Goal: Task Accomplishment & Management: Use online tool/utility

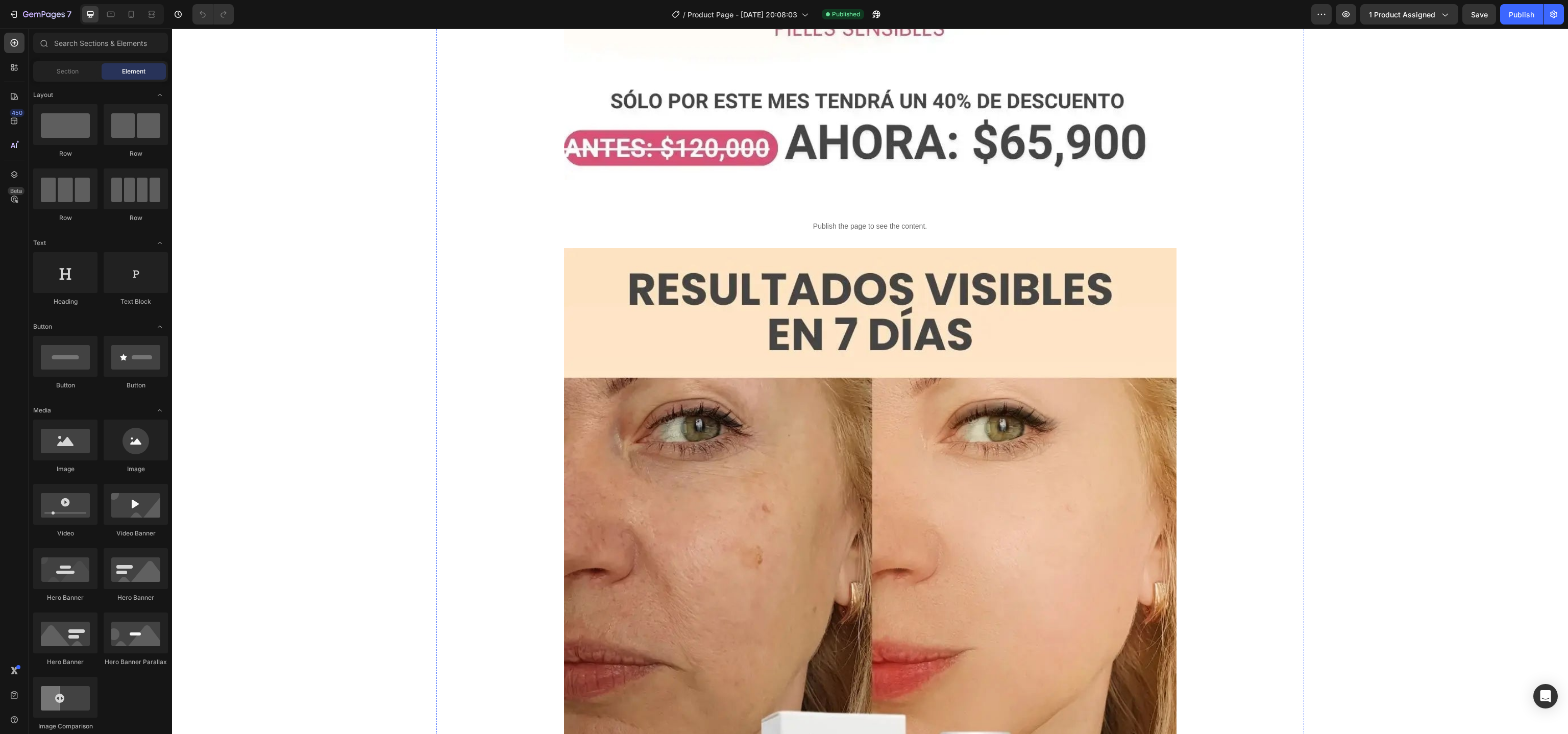
scroll to position [4134, 0]
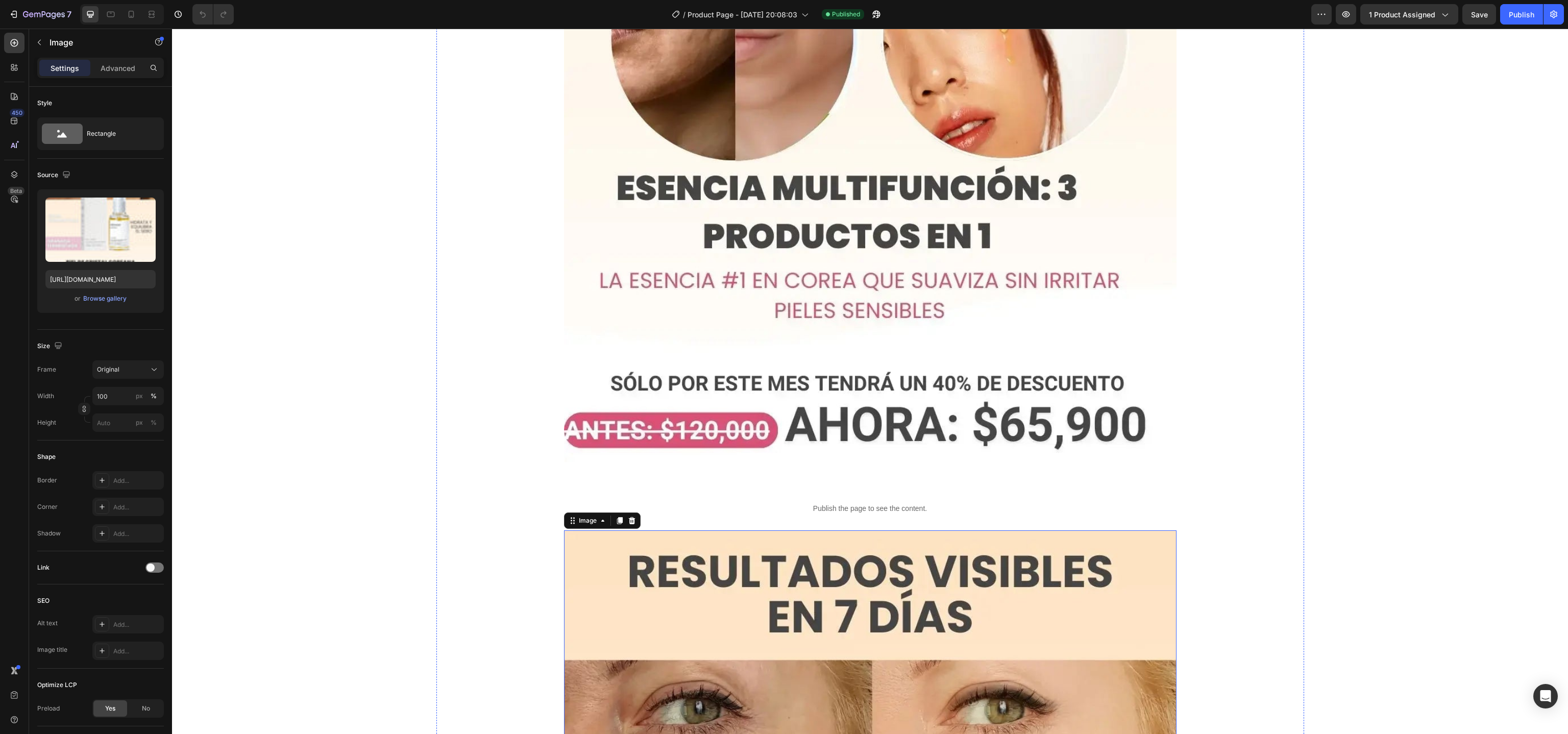
scroll to position [4010, 0]
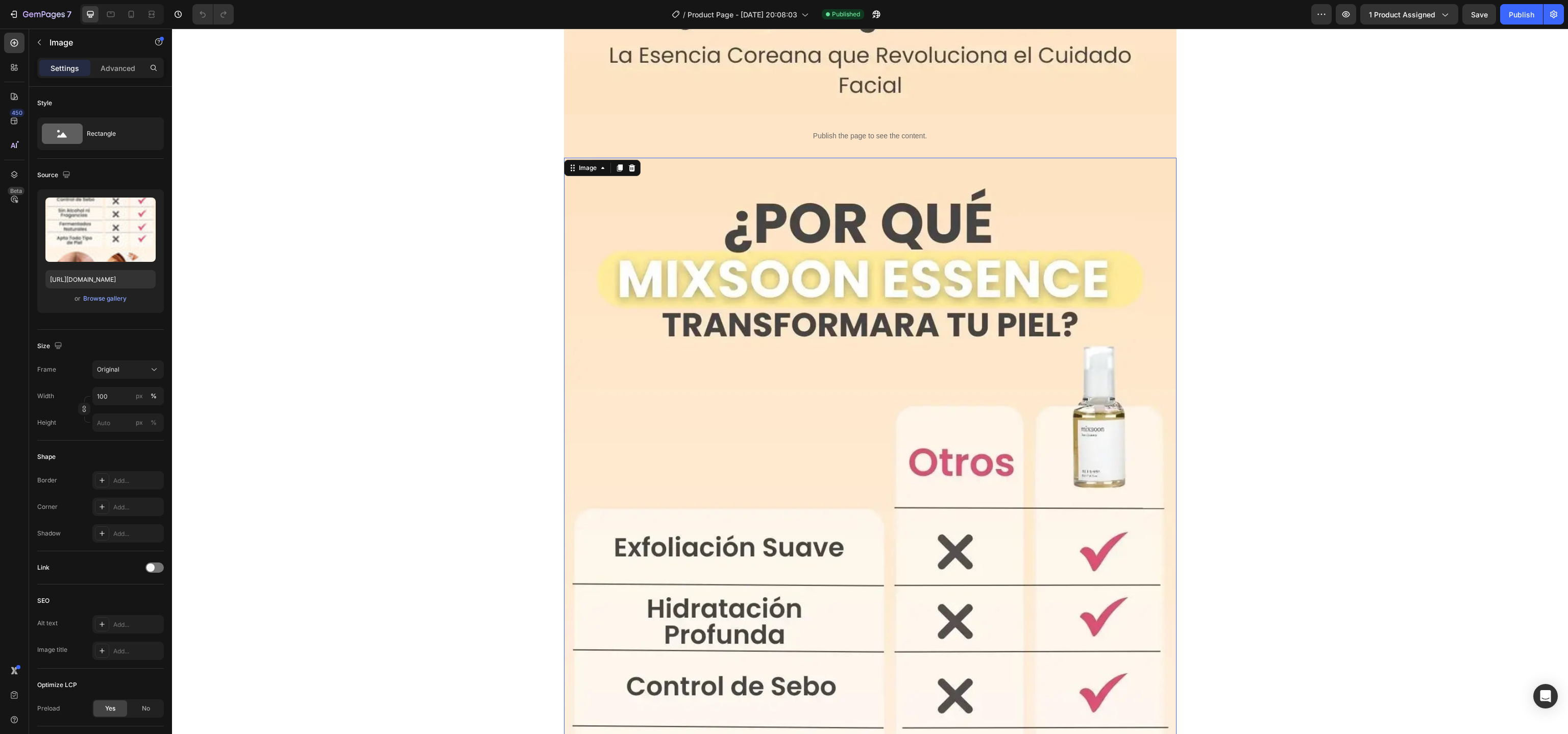
scroll to position [2752, 0]
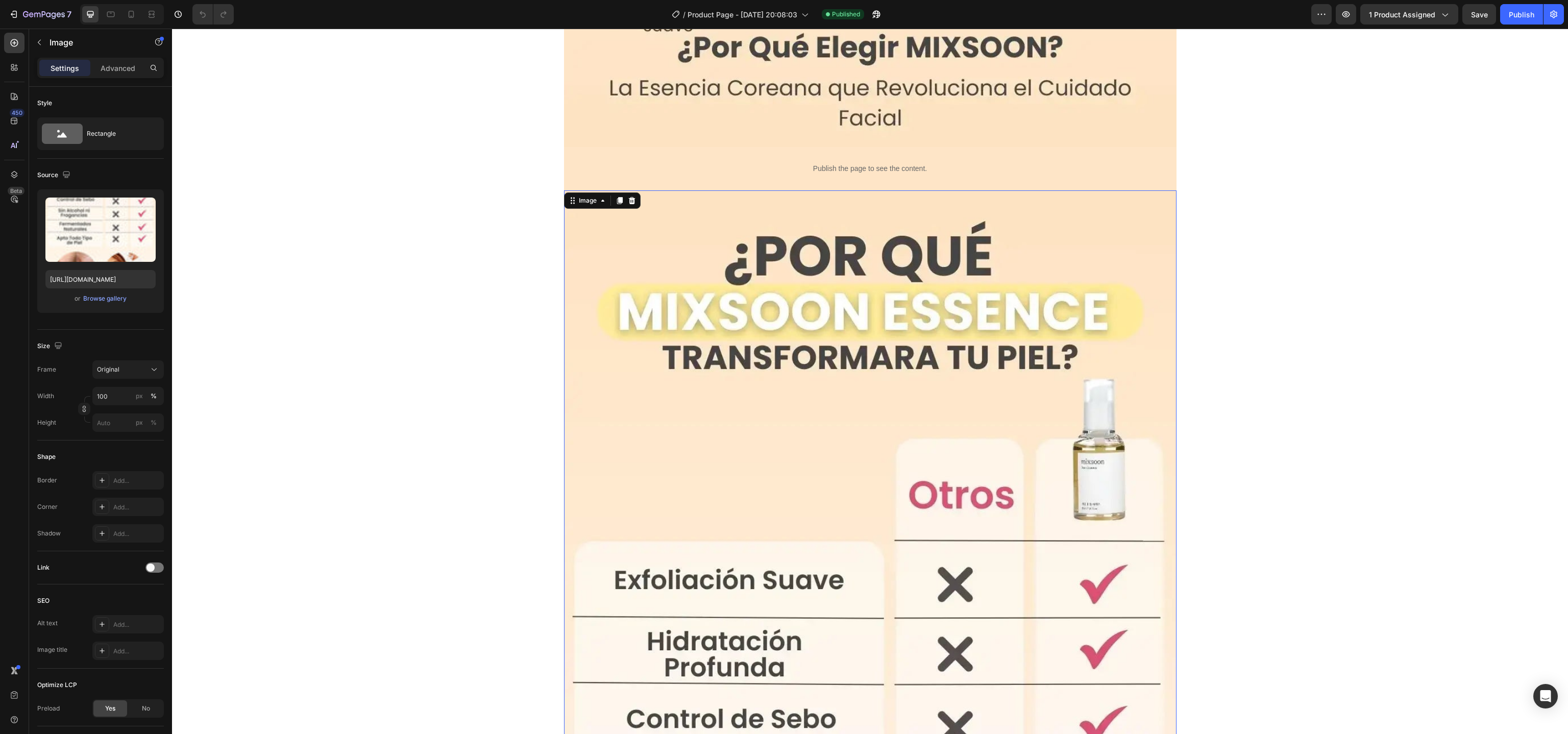
click at [615, 203] on icon at bounding box center [619, 200] width 8 height 8
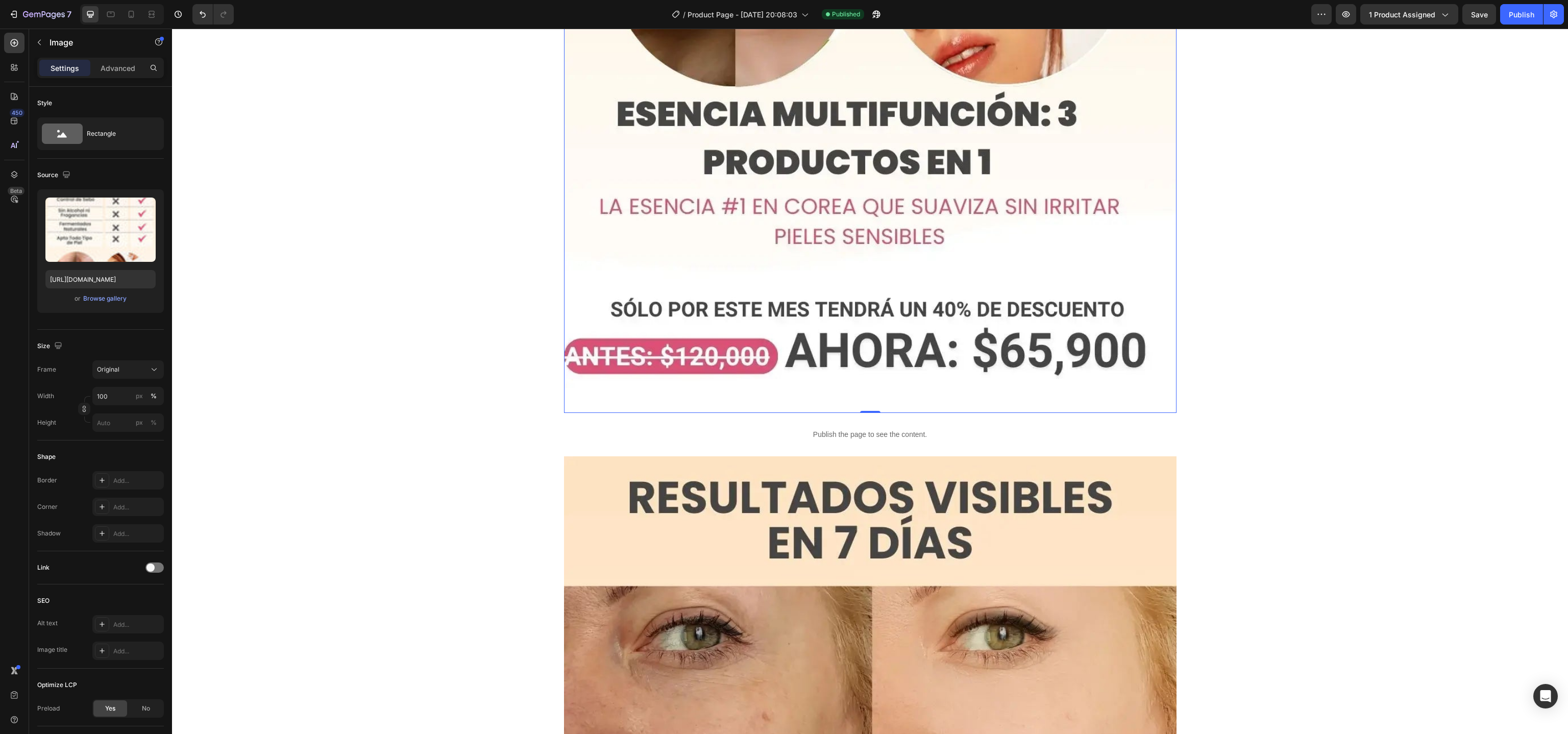
scroll to position [5318, 0]
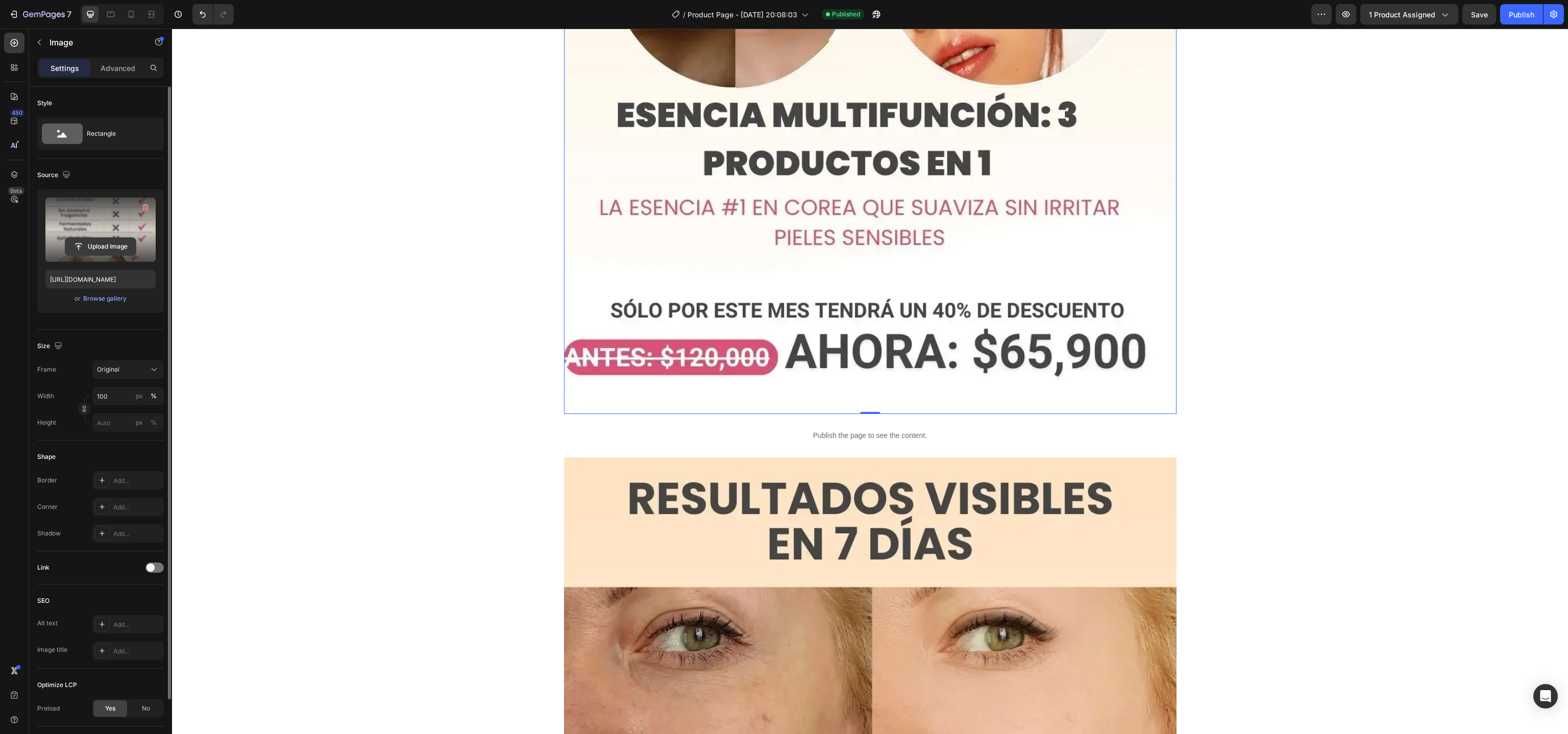
click at [98, 245] on input "file" at bounding box center [100, 246] width 71 height 18
type input "https://cdn.shopify.com/s/files/1/0692/5228/4594/files/gempages_580838820186948…"
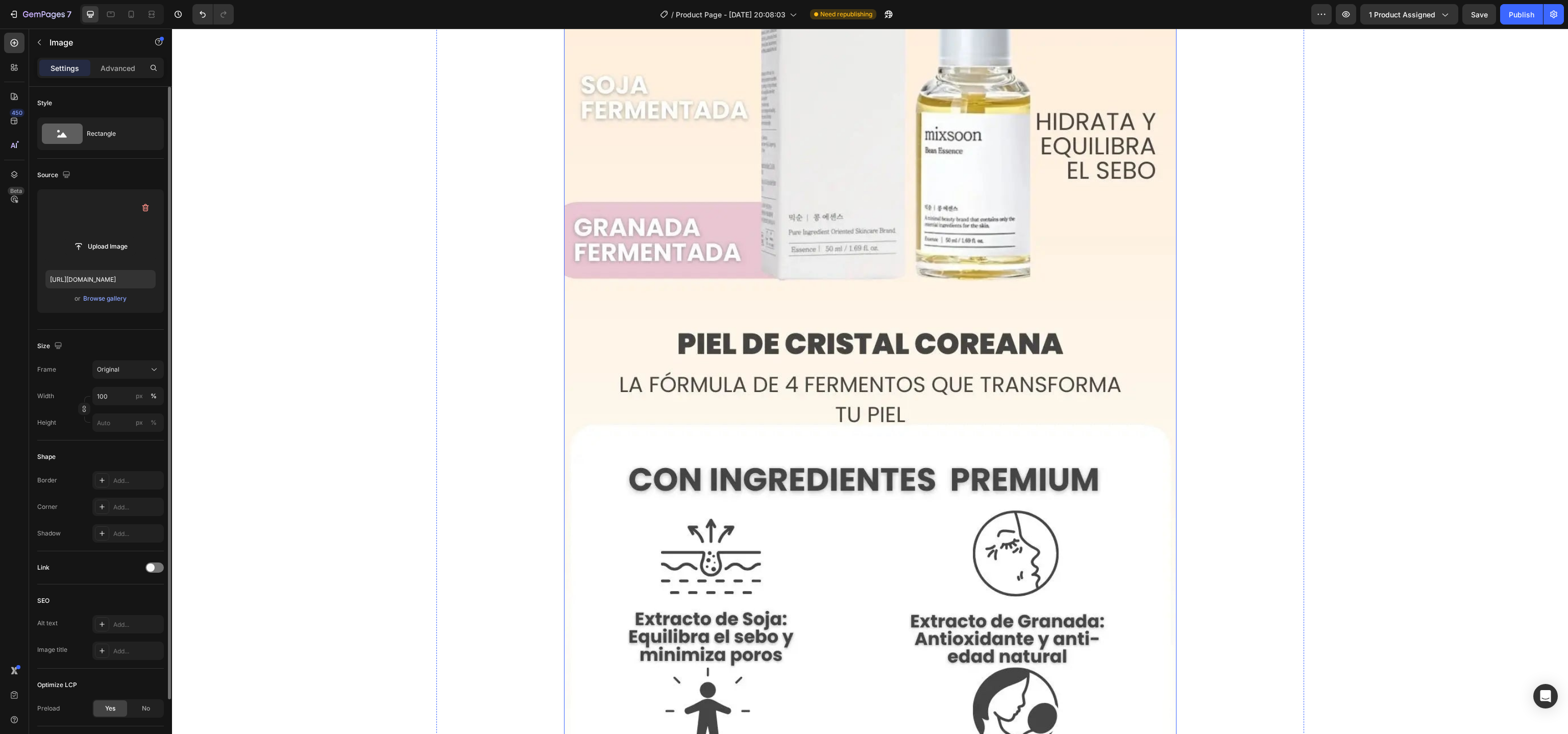
scroll to position [6146, 0]
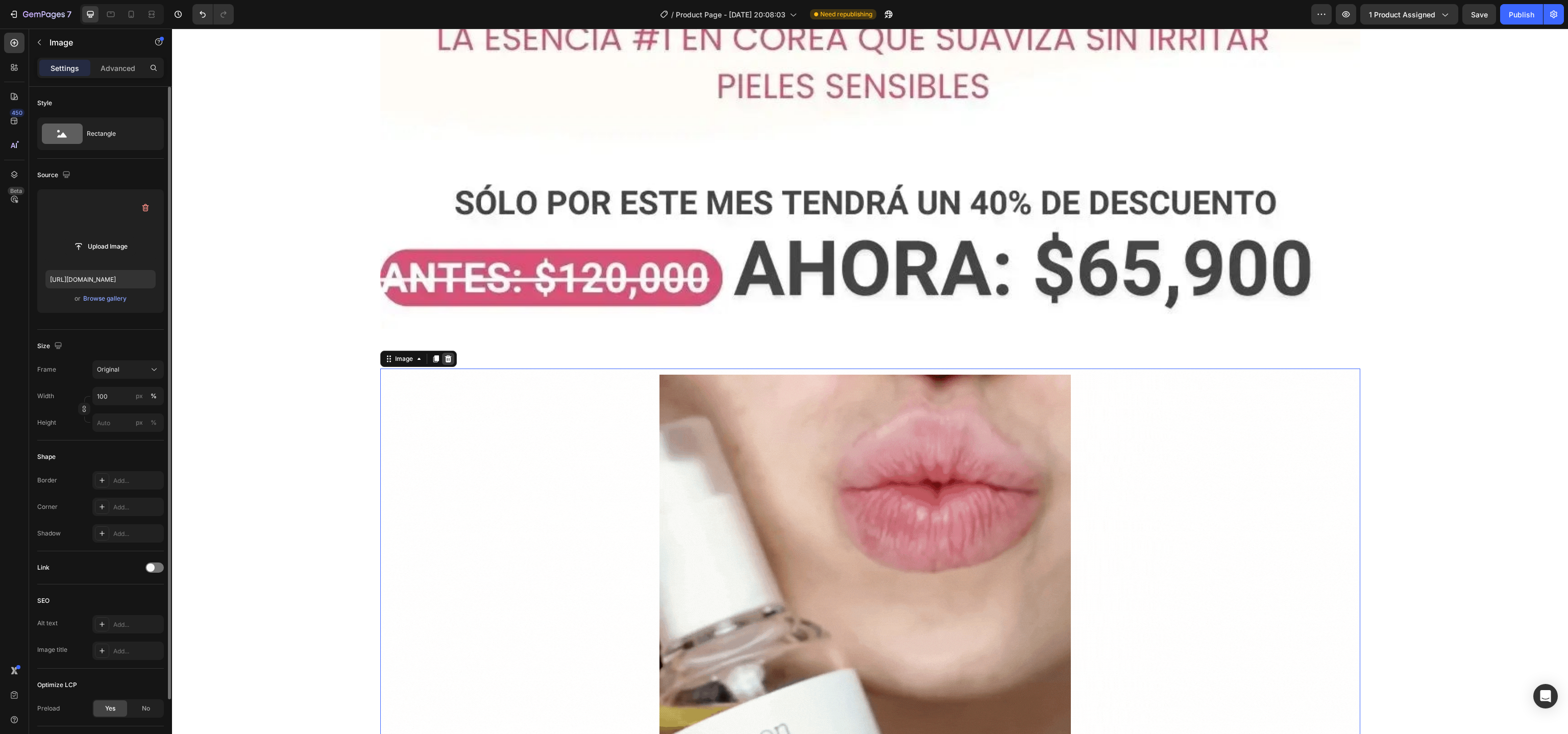
click at [444, 358] on icon at bounding box center [448, 358] width 8 height 8
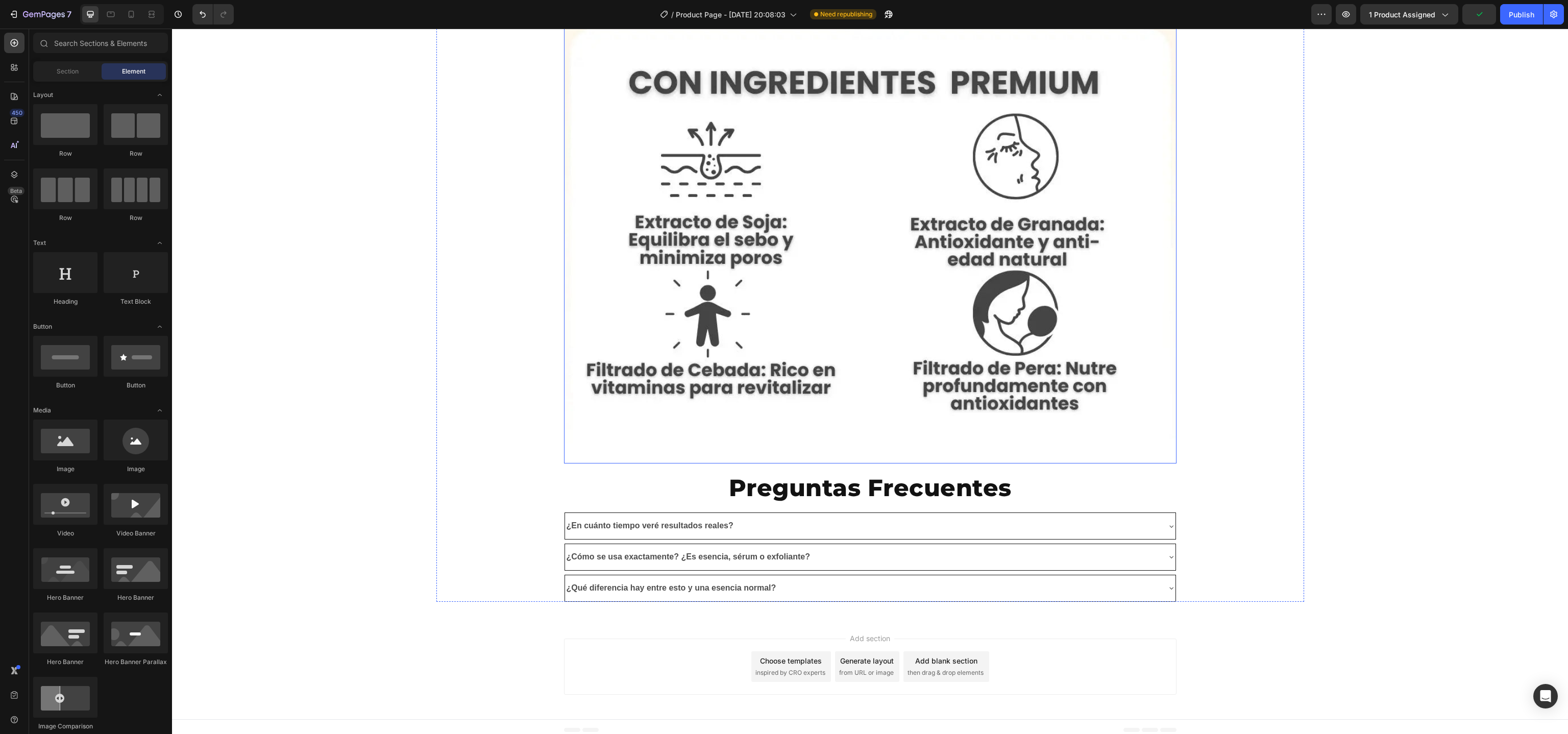
scroll to position [5314, 0]
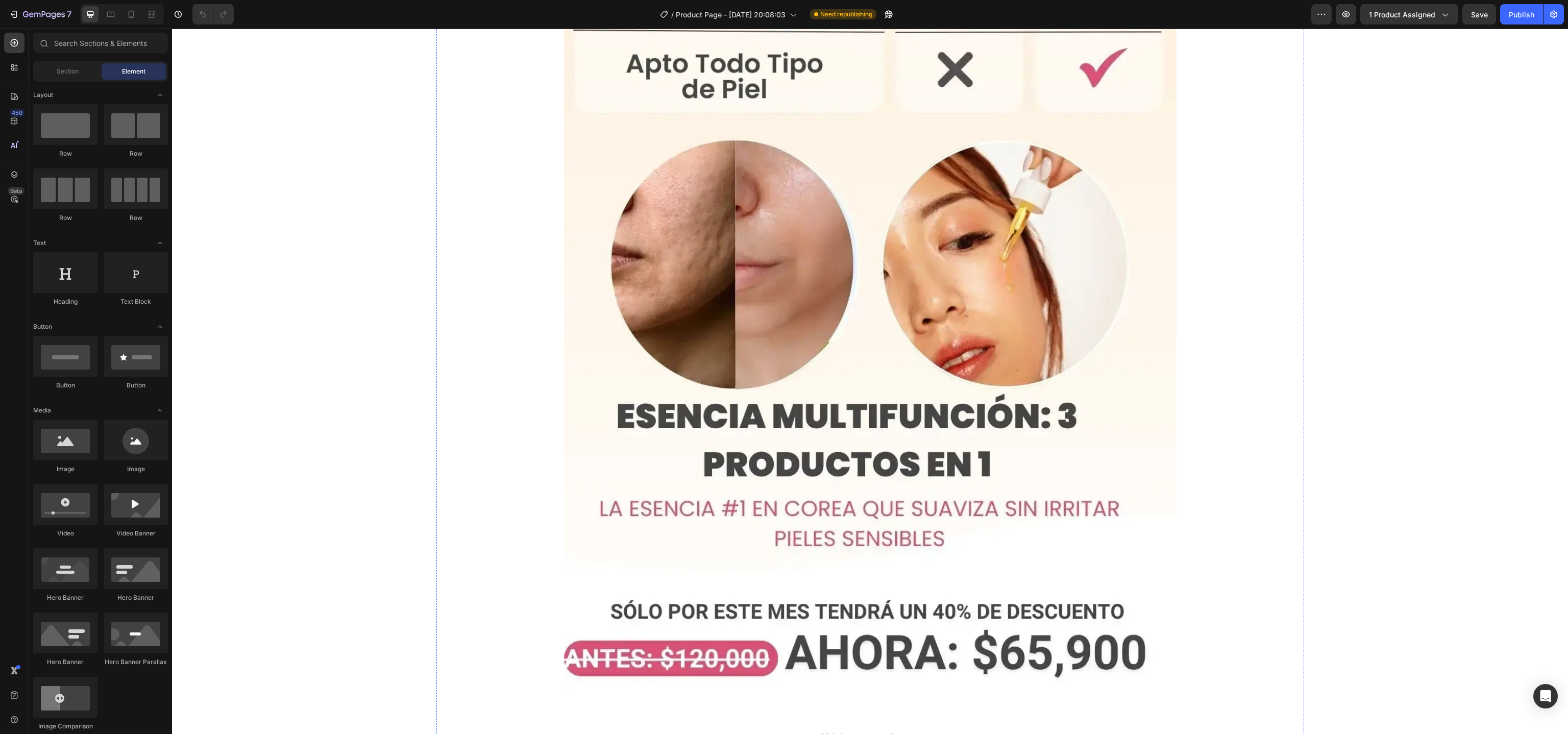
scroll to position [3562, 0]
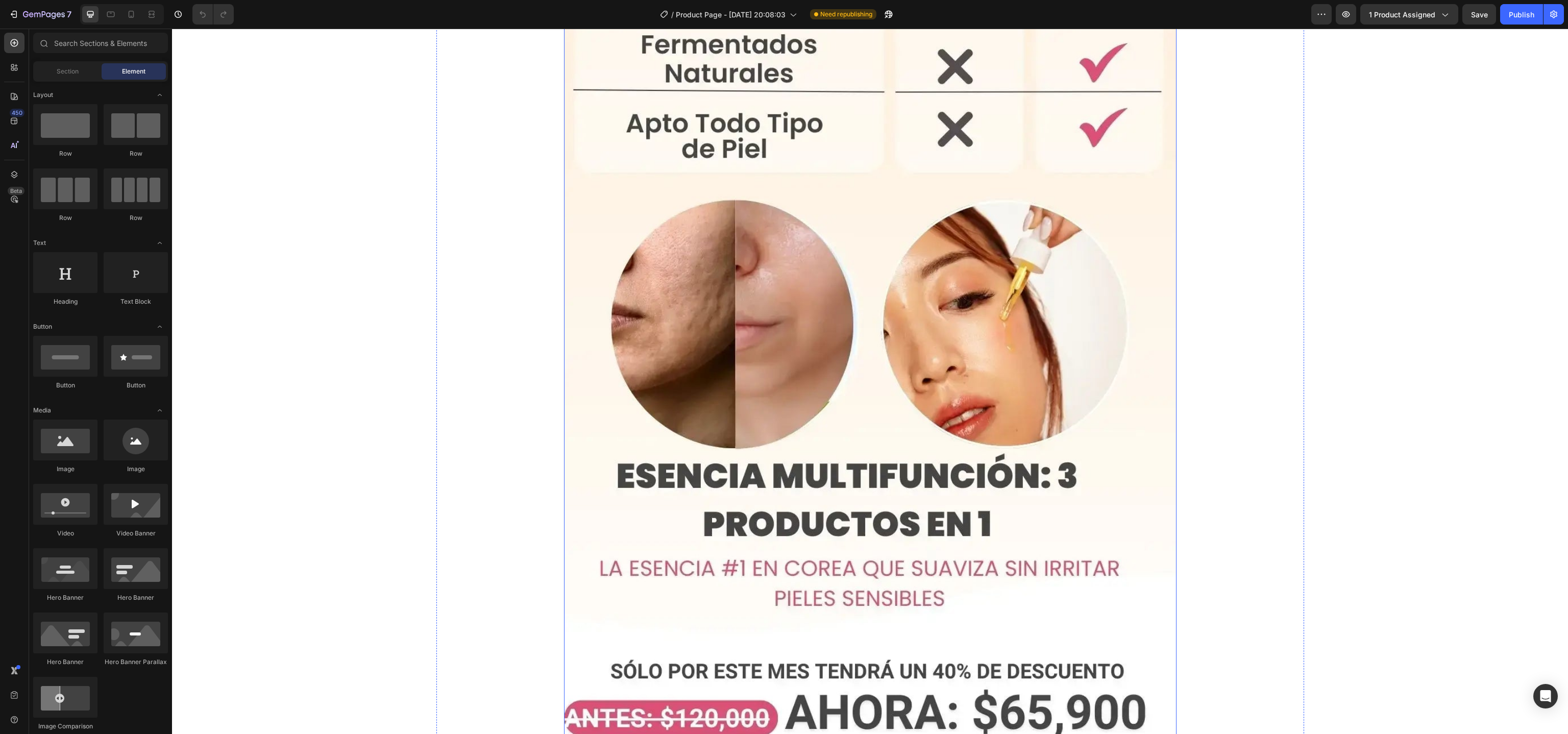
click at [733, 407] on img at bounding box center [870, 77] width 612 height 1395
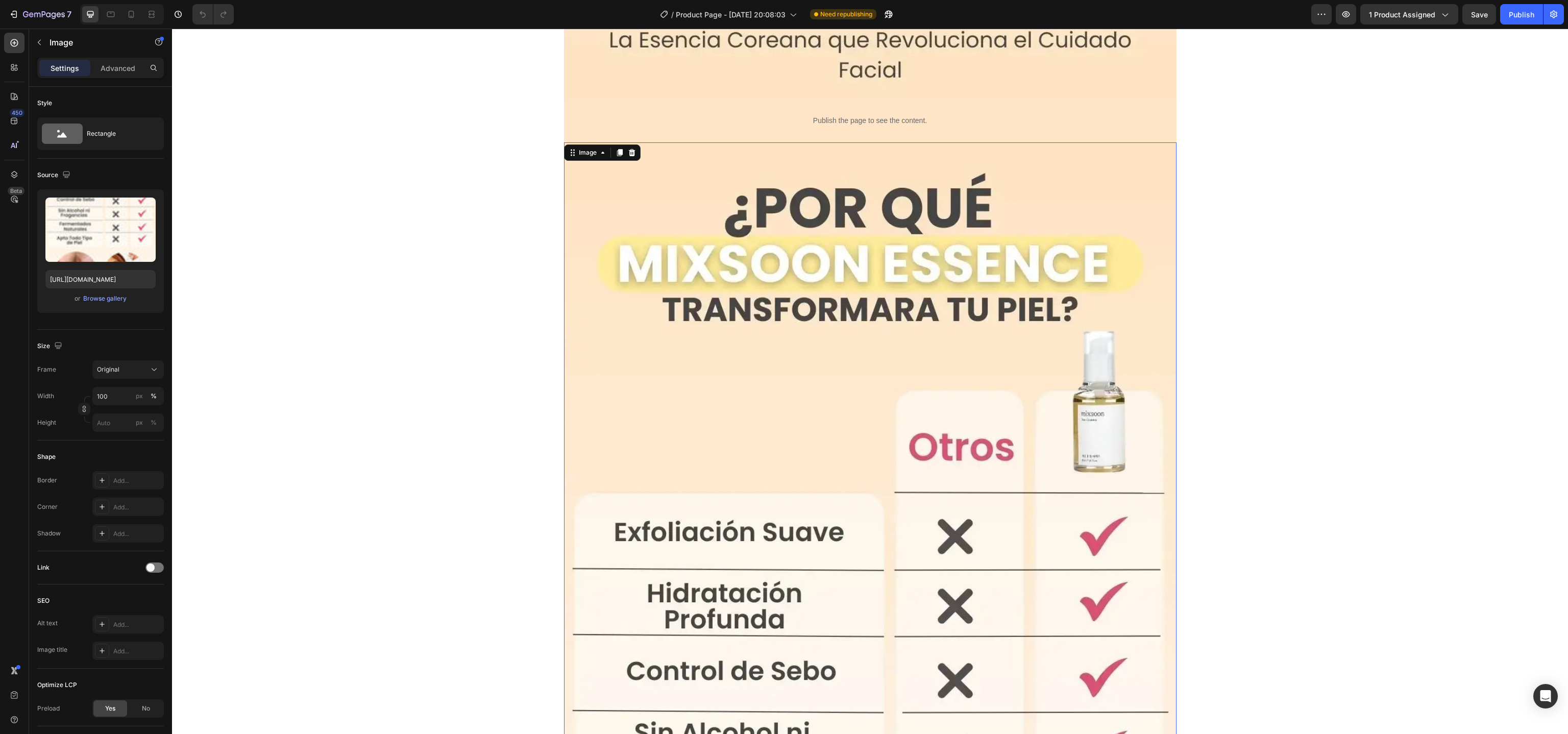
scroll to position [2748, 0]
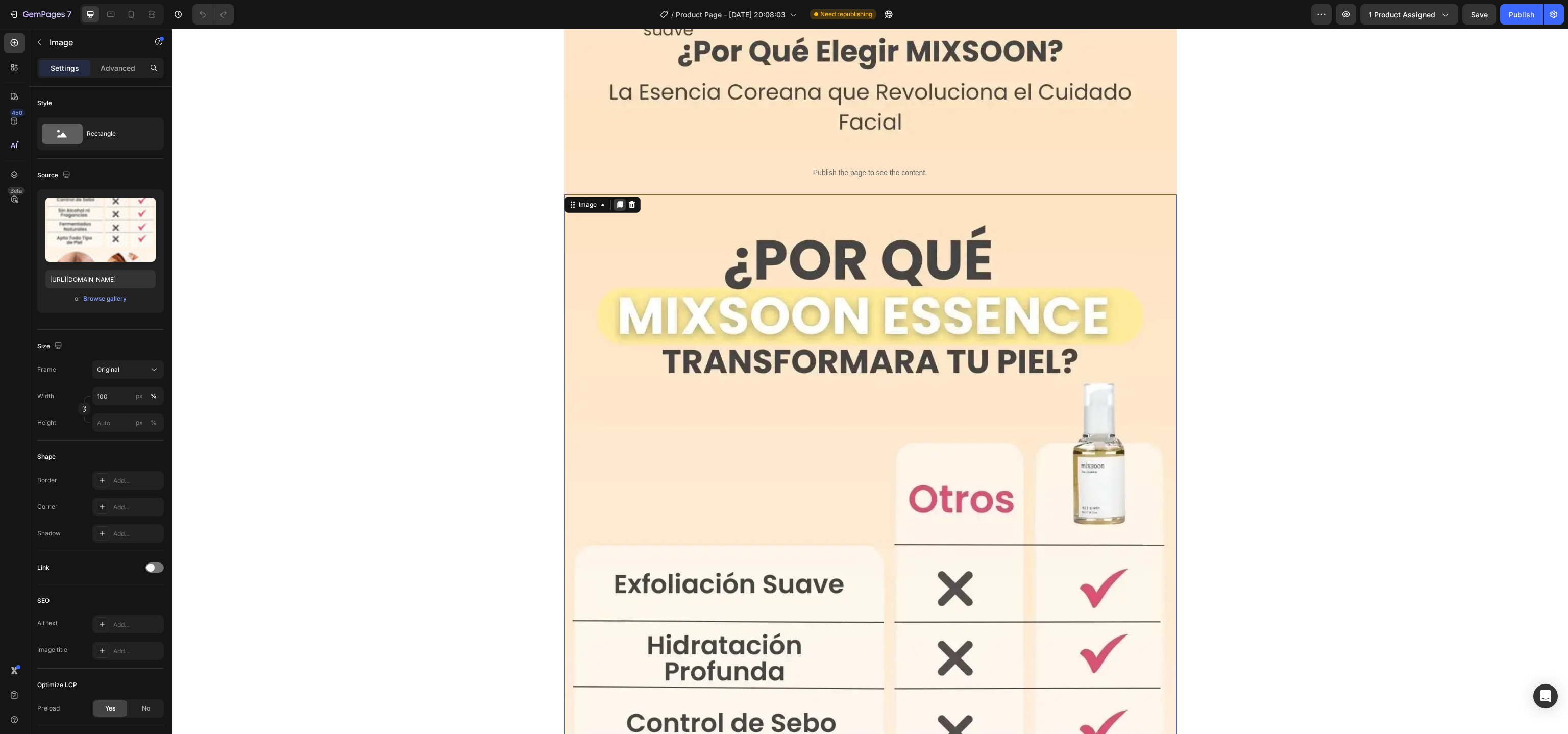
click at [615, 207] on icon at bounding box center [619, 204] width 8 height 8
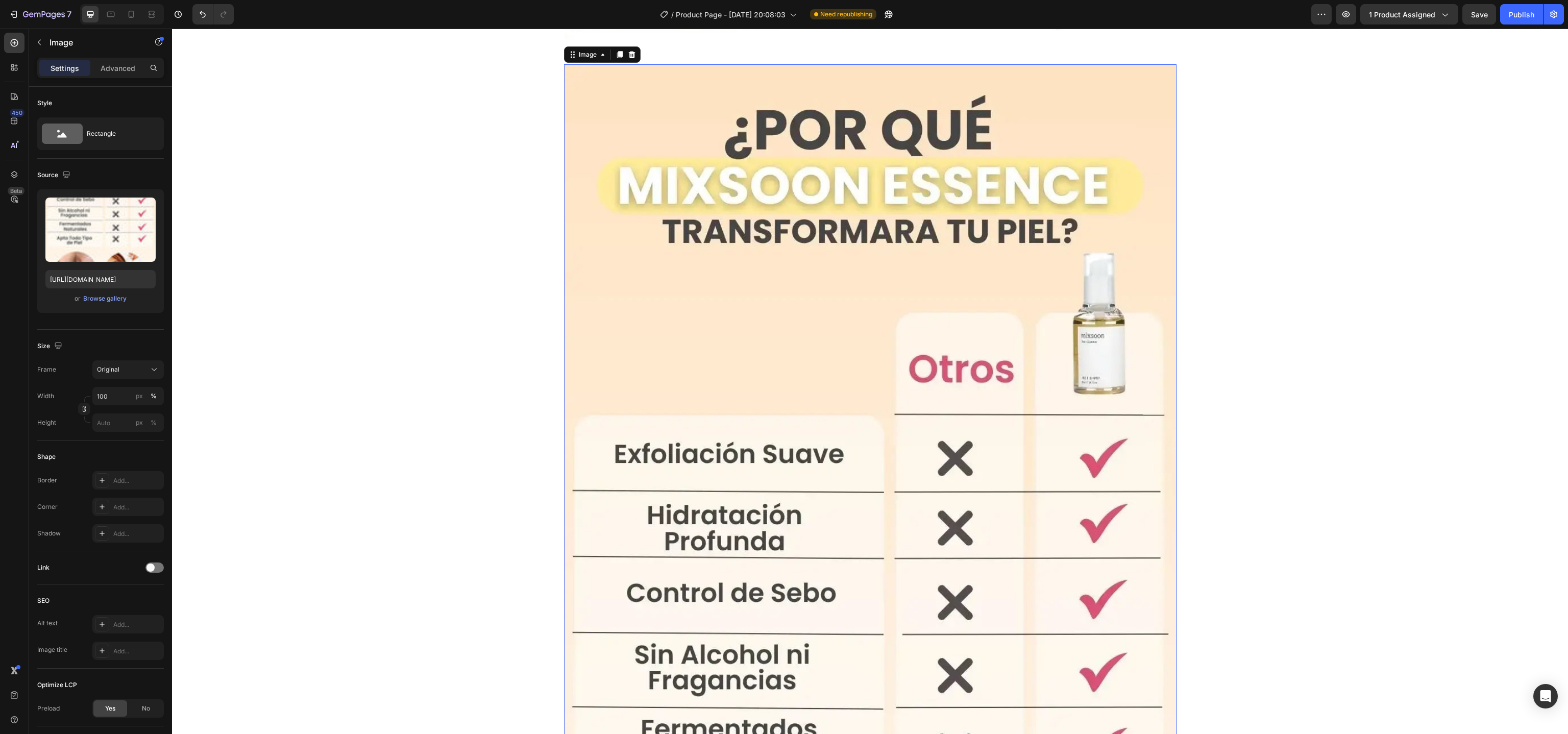
scroll to position [4367, 0]
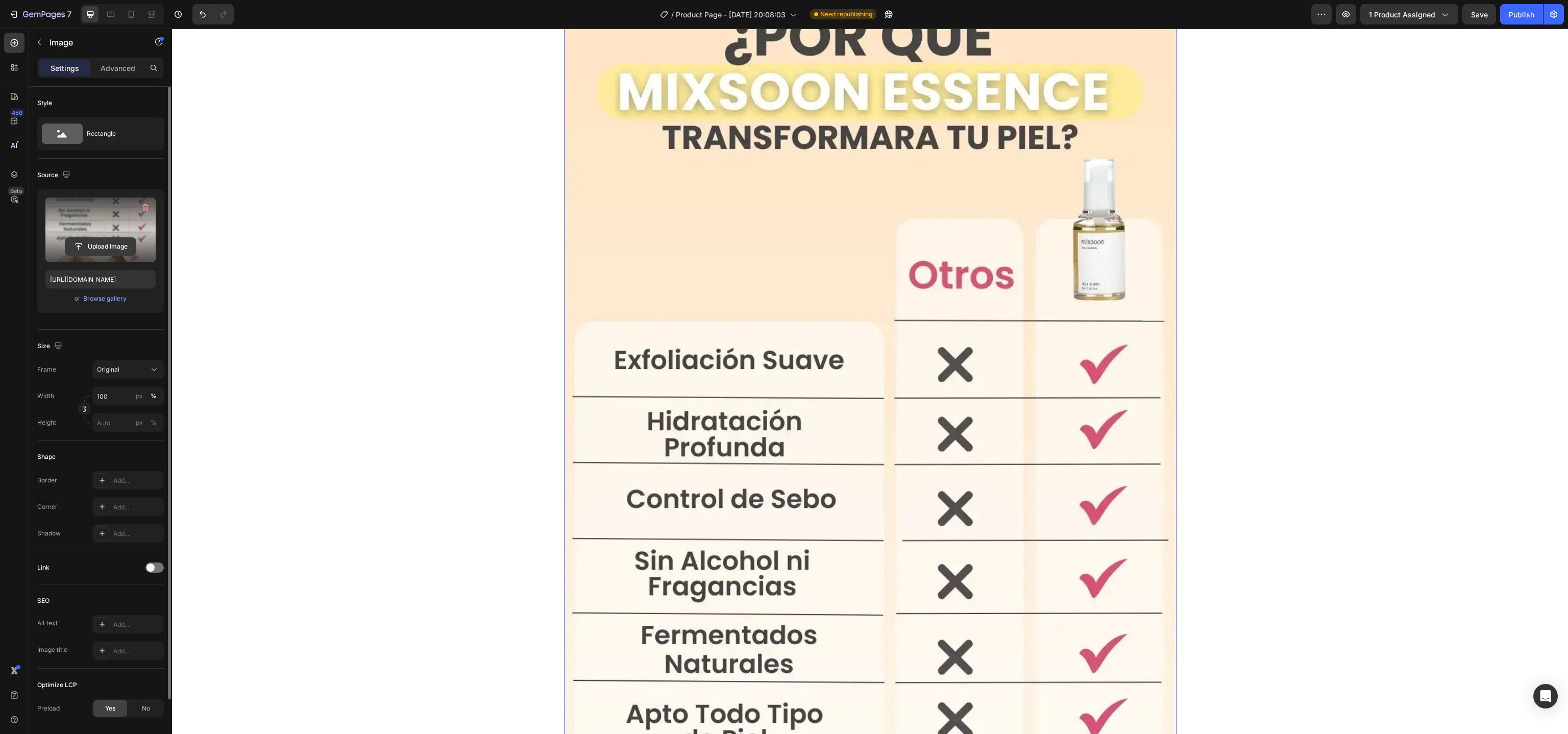
click at [105, 238] on button "Upload Image" at bounding box center [100, 246] width 71 height 18
click at [97, 244] on input "file" at bounding box center [100, 246] width 71 height 18
type input "https://cdn.shopify.com/s/files/1/0692/5228/4594/files/gempages_580838820186948…"
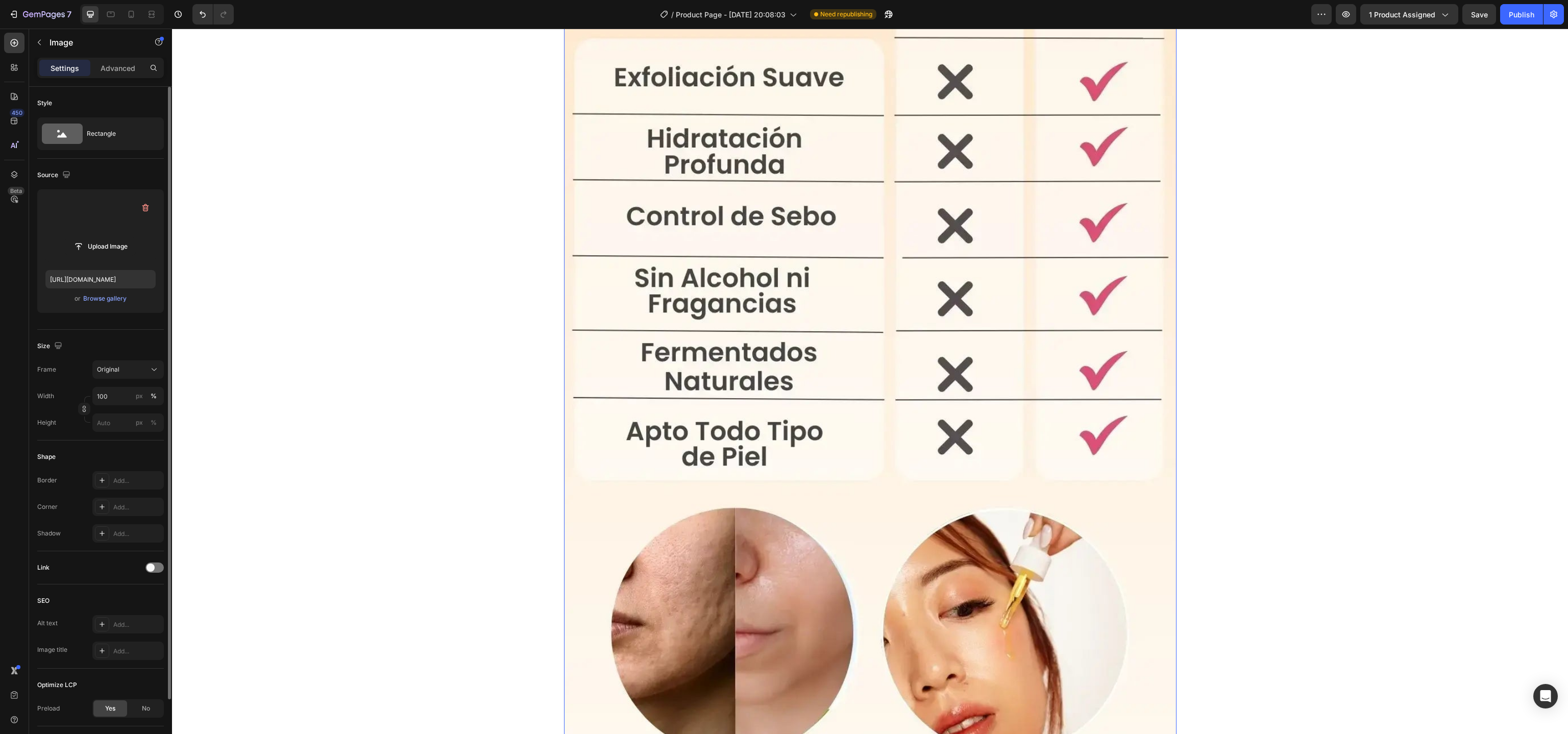
scroll to position [4632, 0]
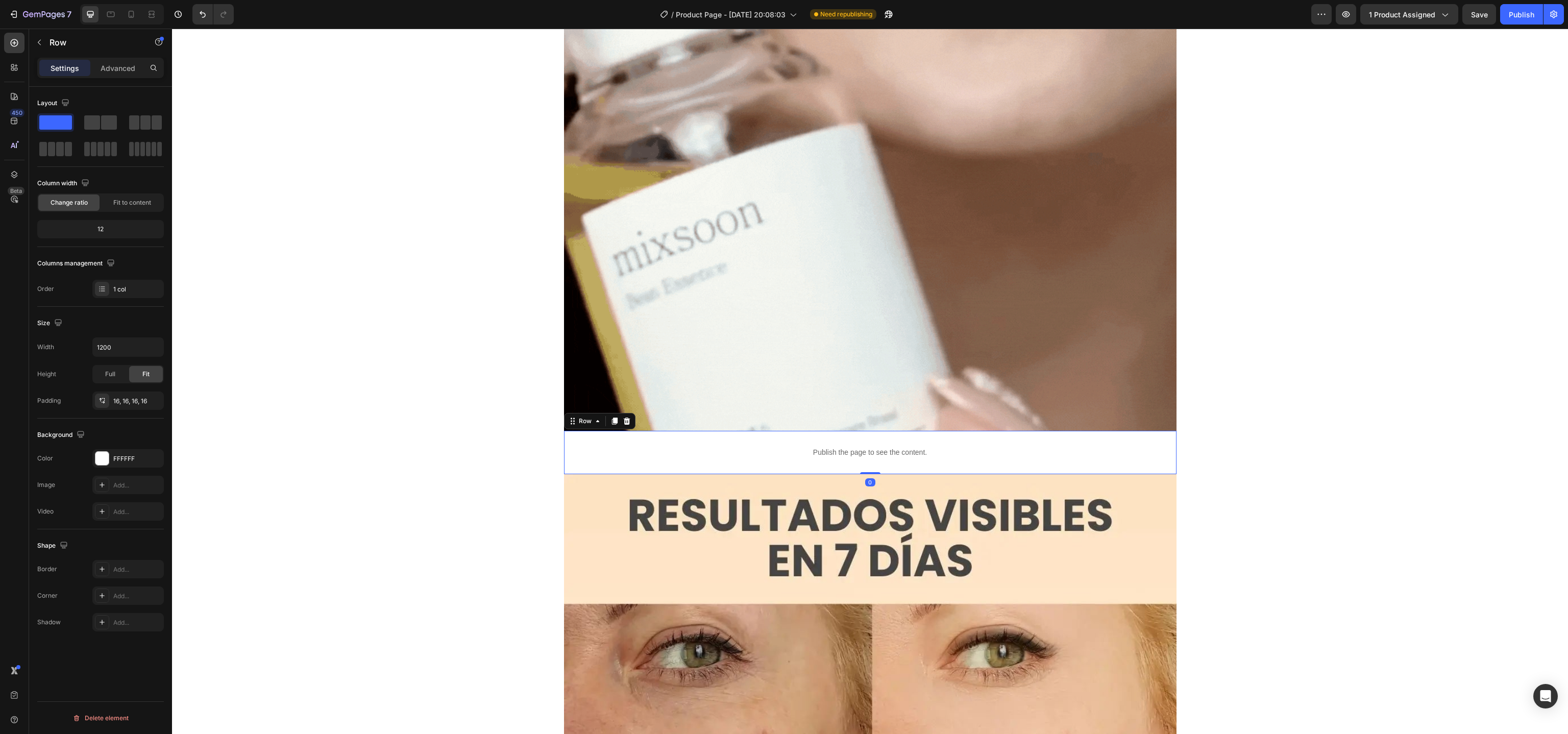
click at [868, 432] on div "Publish the page to see the content. Custom Code Row 0" at bounding box center [870, 452] width 612 height 43
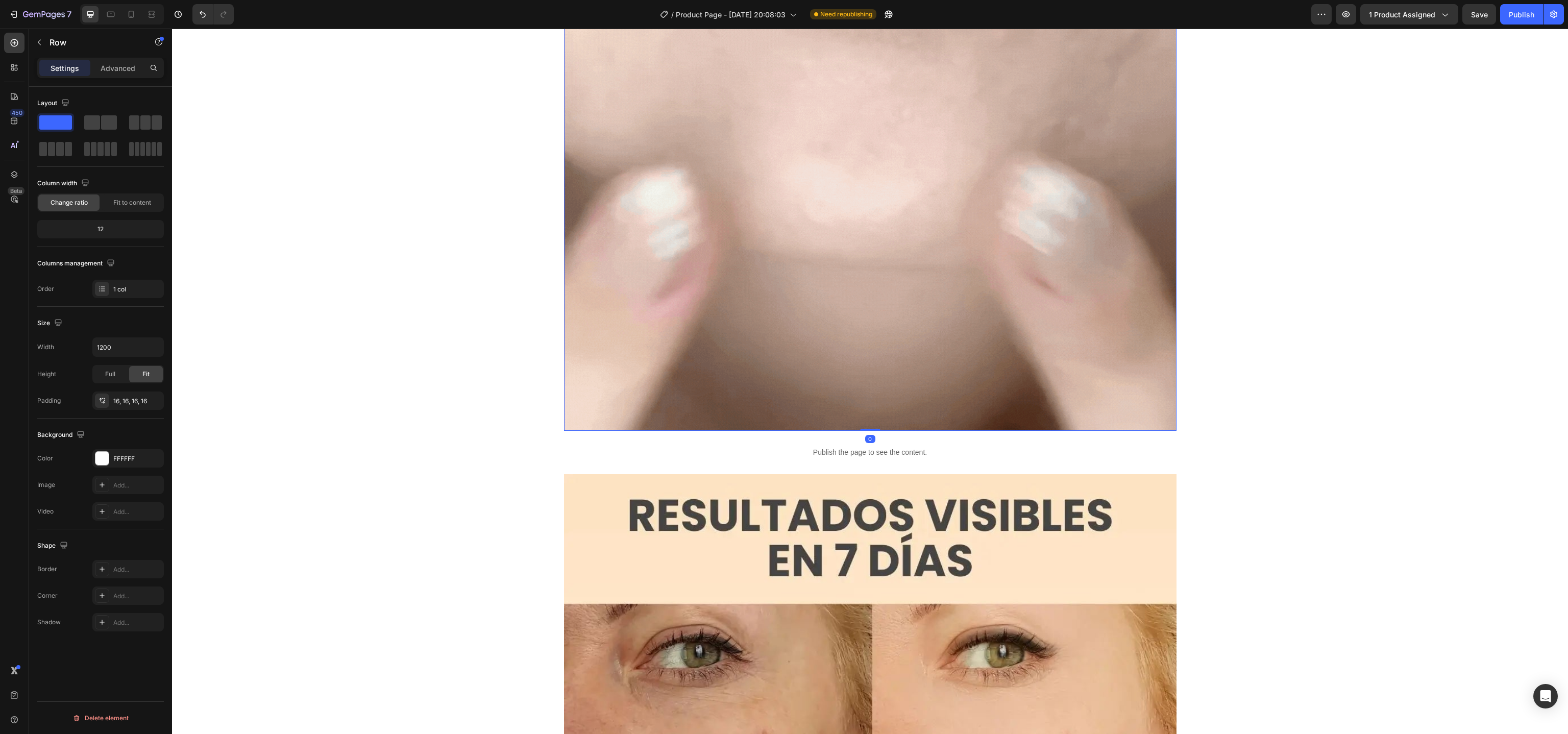
click at [866, 419] on img at bounding box center [870, 68] width 612 height 725
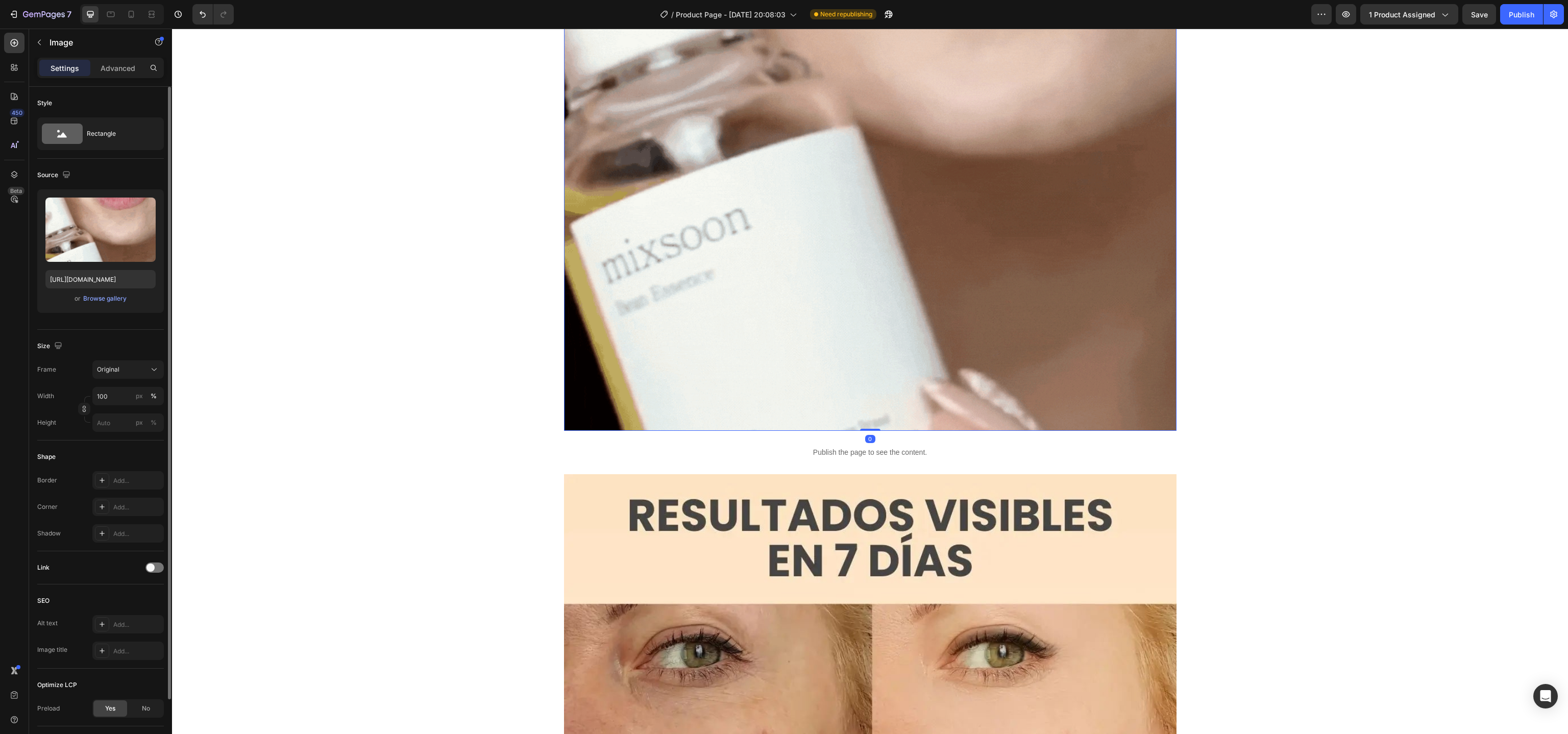
drag, startPoint x: 861, startPoint y: 428, endPoint x: 863, endPoint y: 387, distance: 41.0
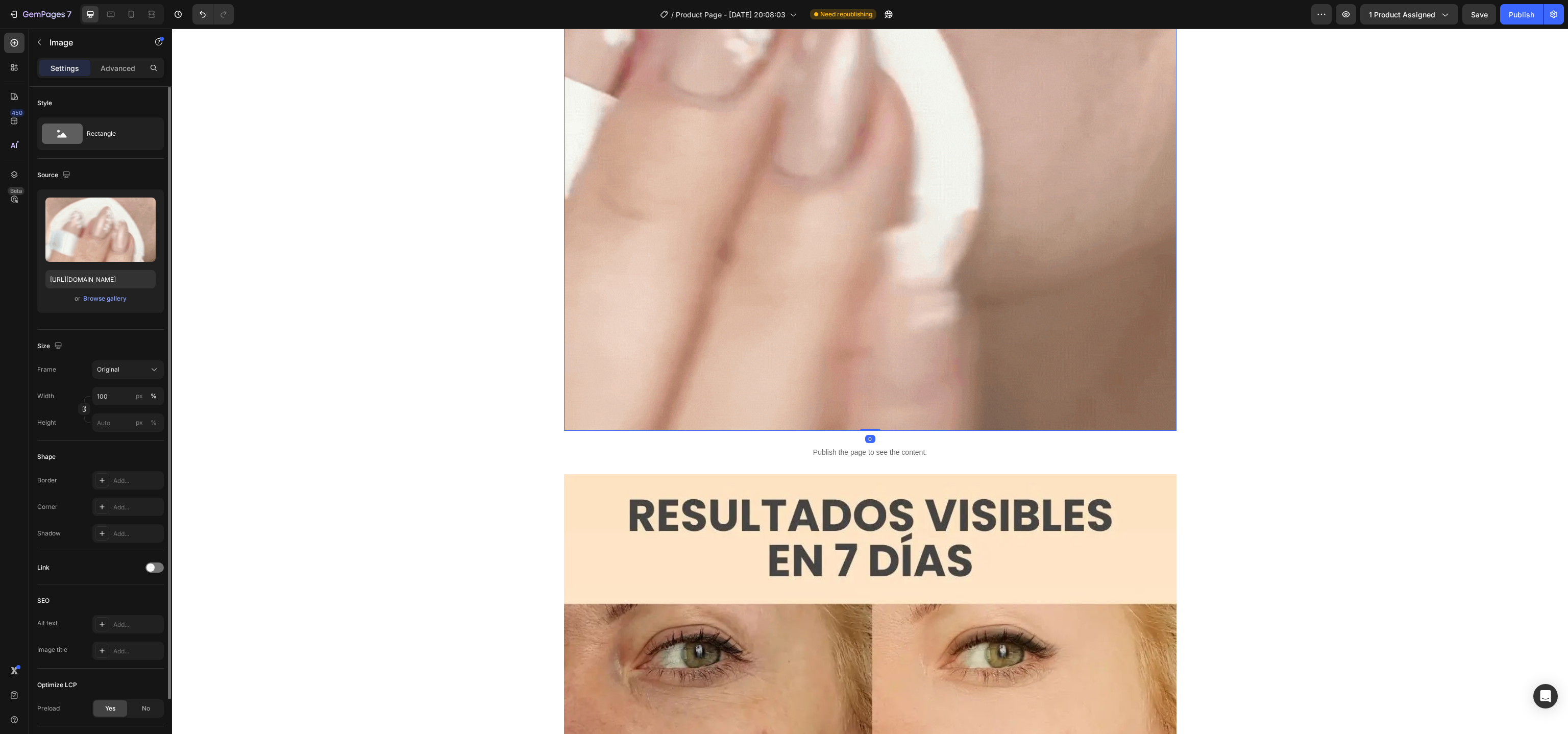
click at [863, 387] on div "Image 0" at bounding box center [870, 68] width 612 height 725
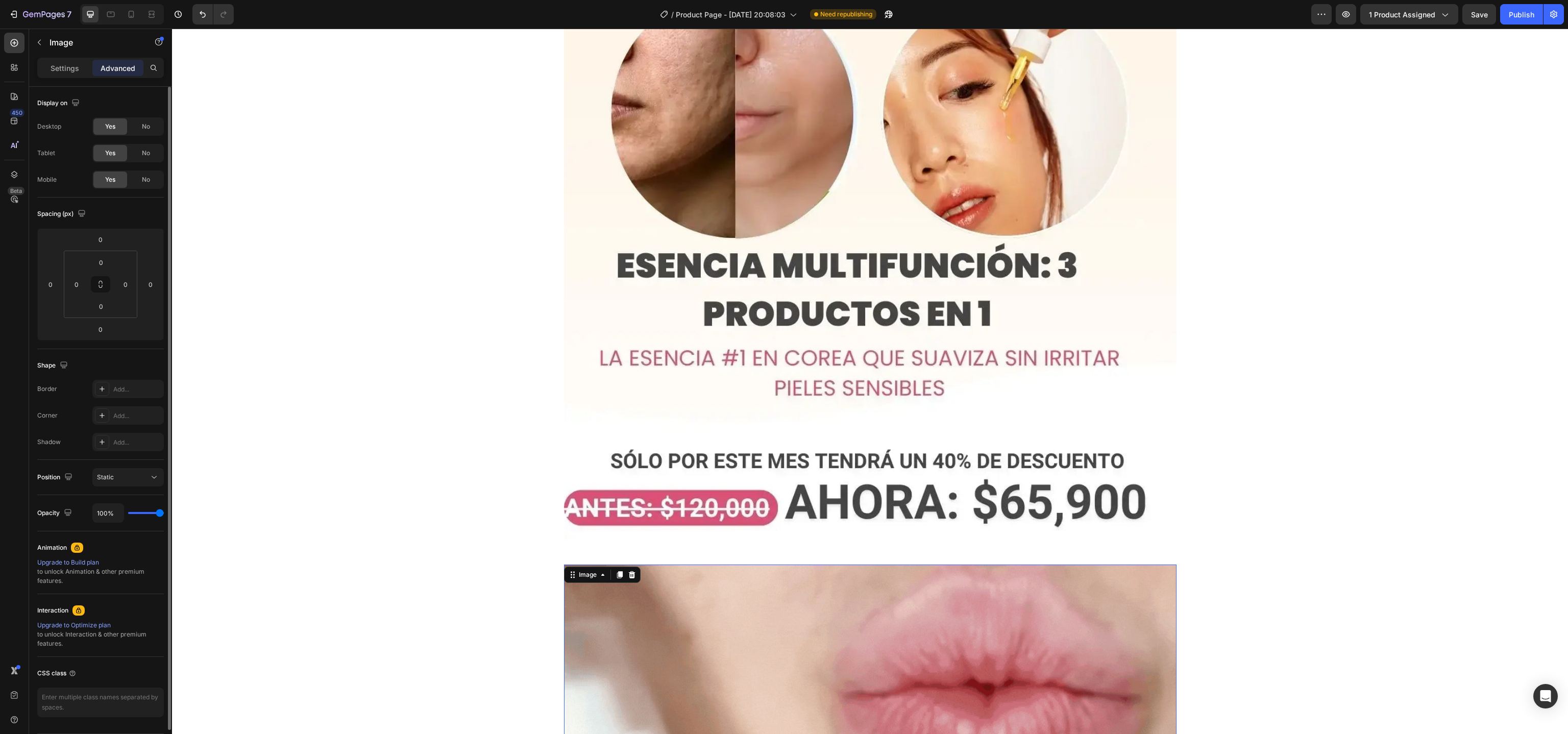
scroll to position [4214, 0]
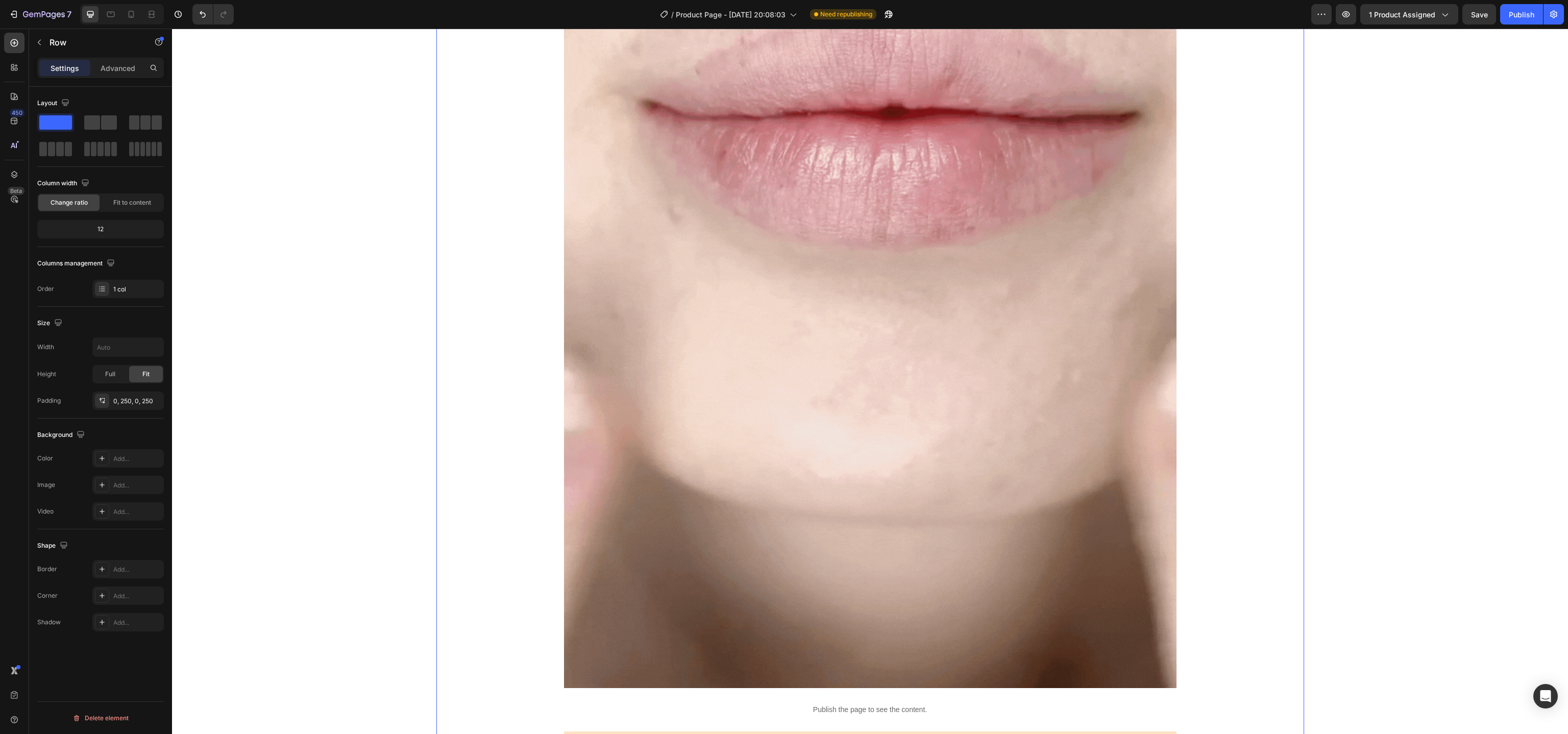
scroll to position [4319, 0]
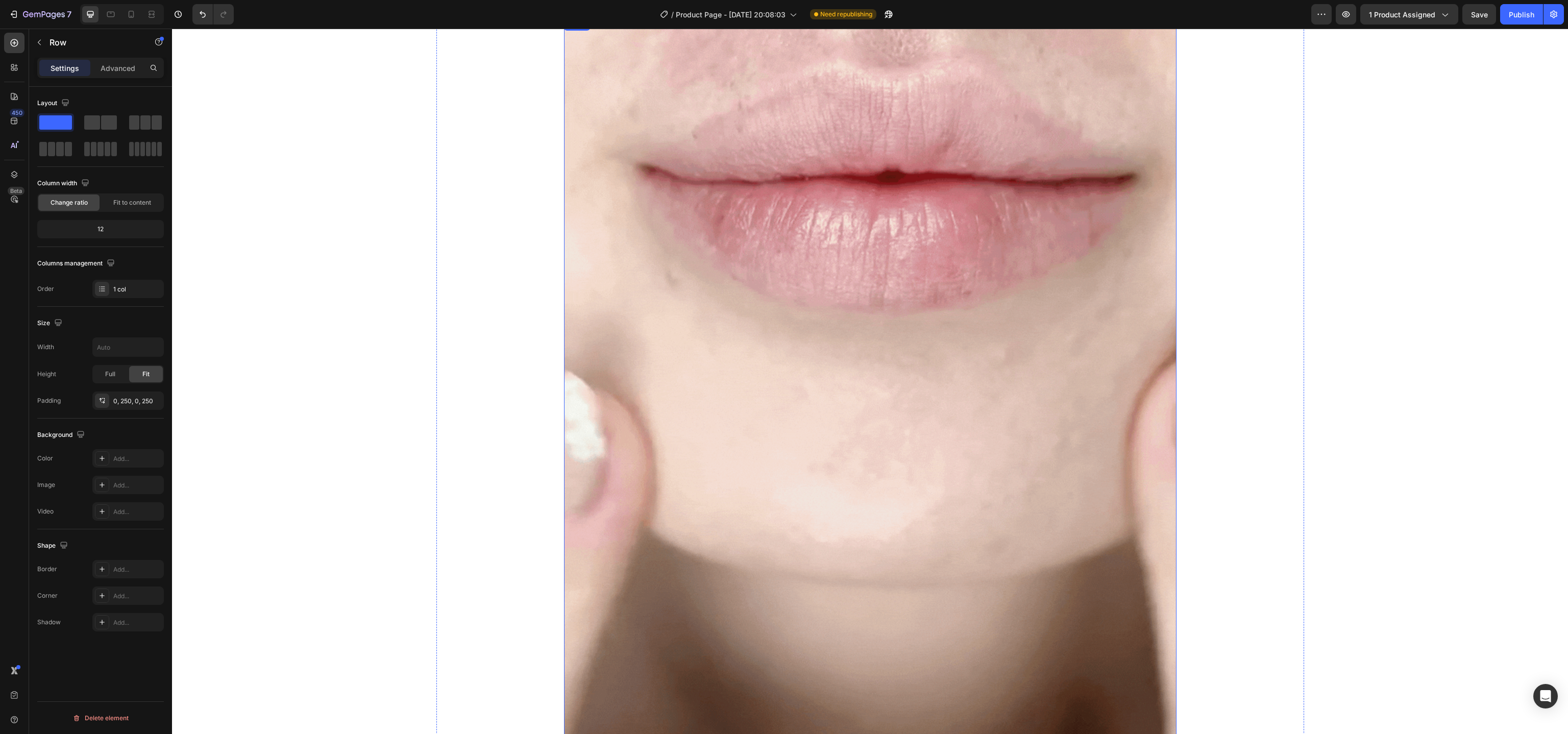
click at [822, 221] on img at bounding box center [870, 381] width 612 height 725
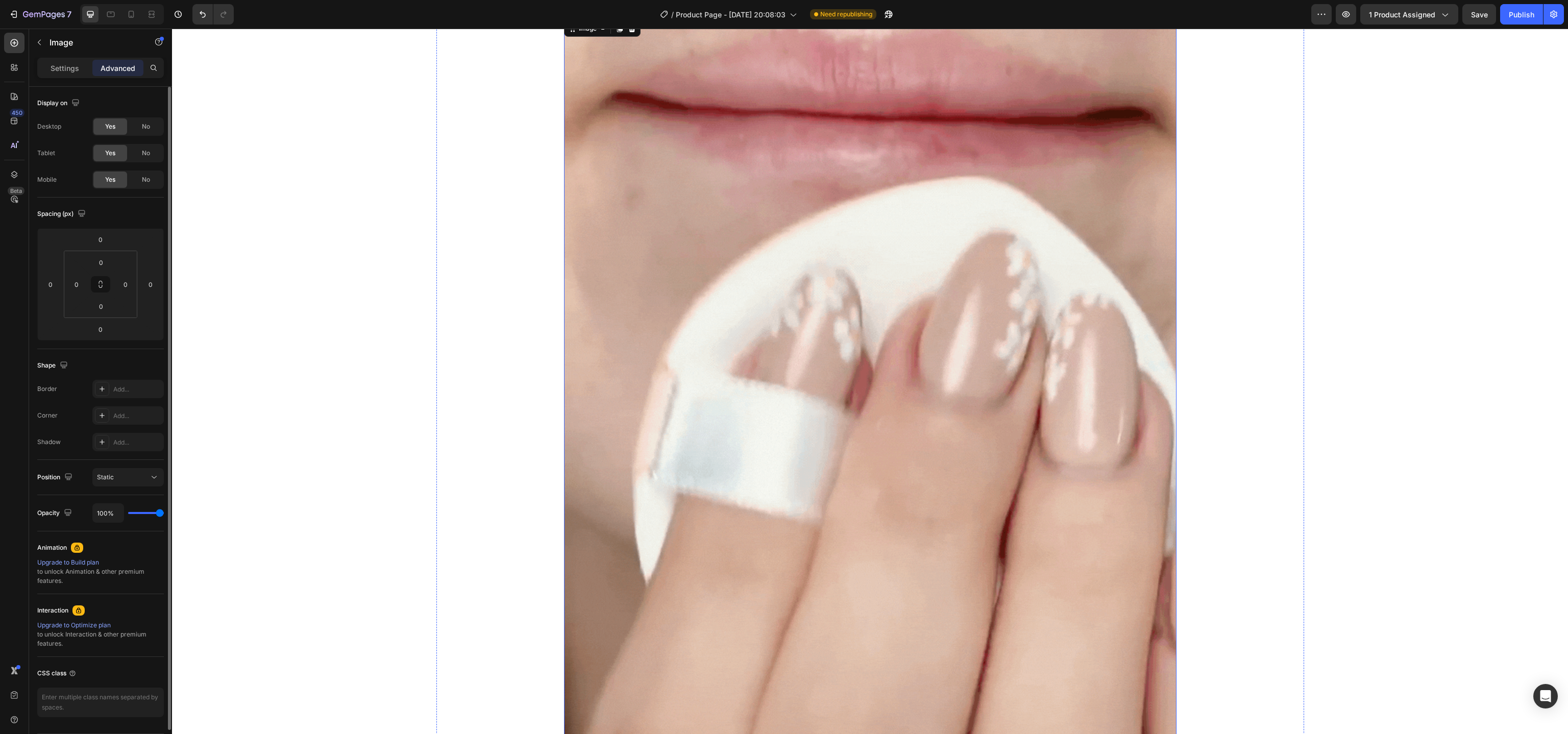
scroll to position [3780, 0]
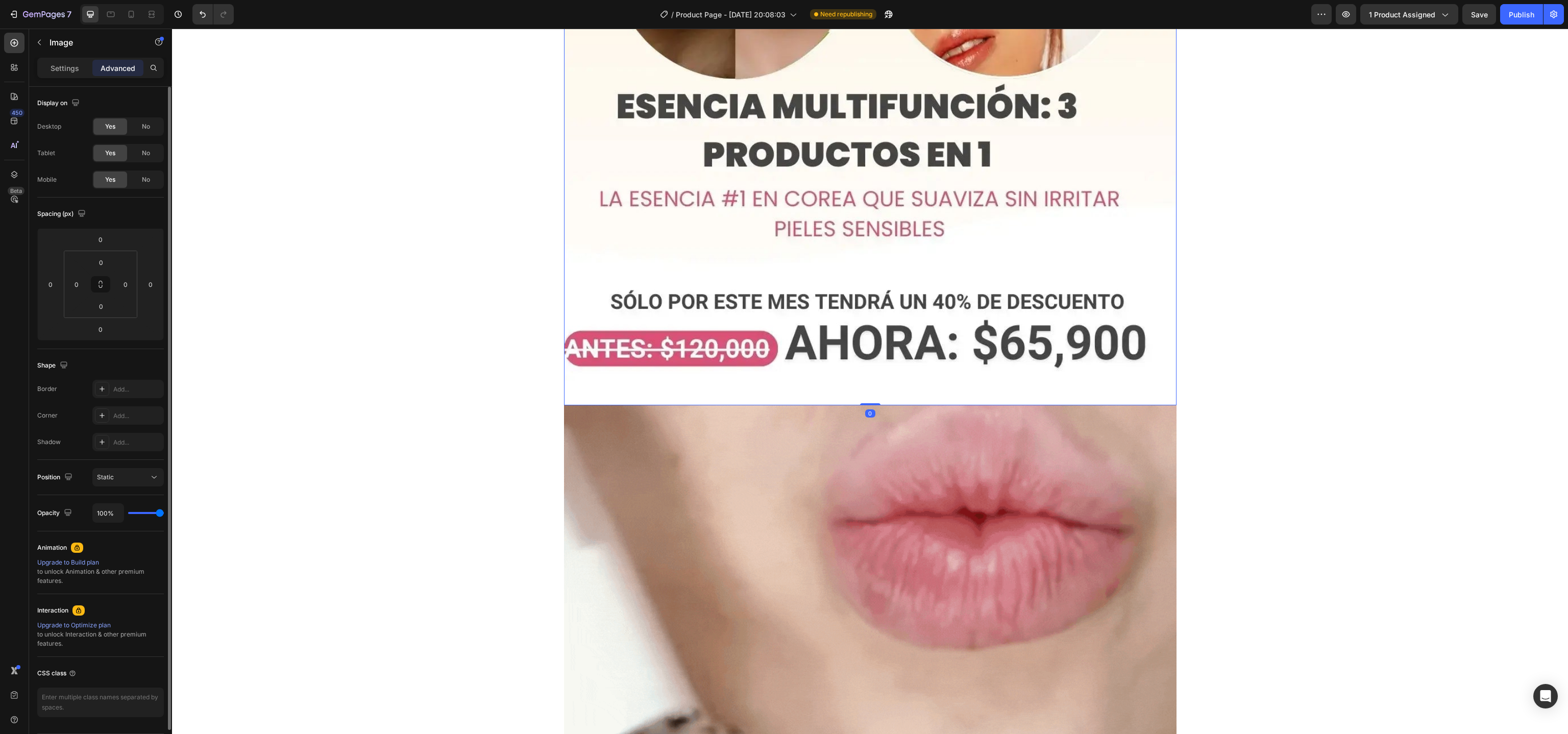
scroll to position [3930, 0]
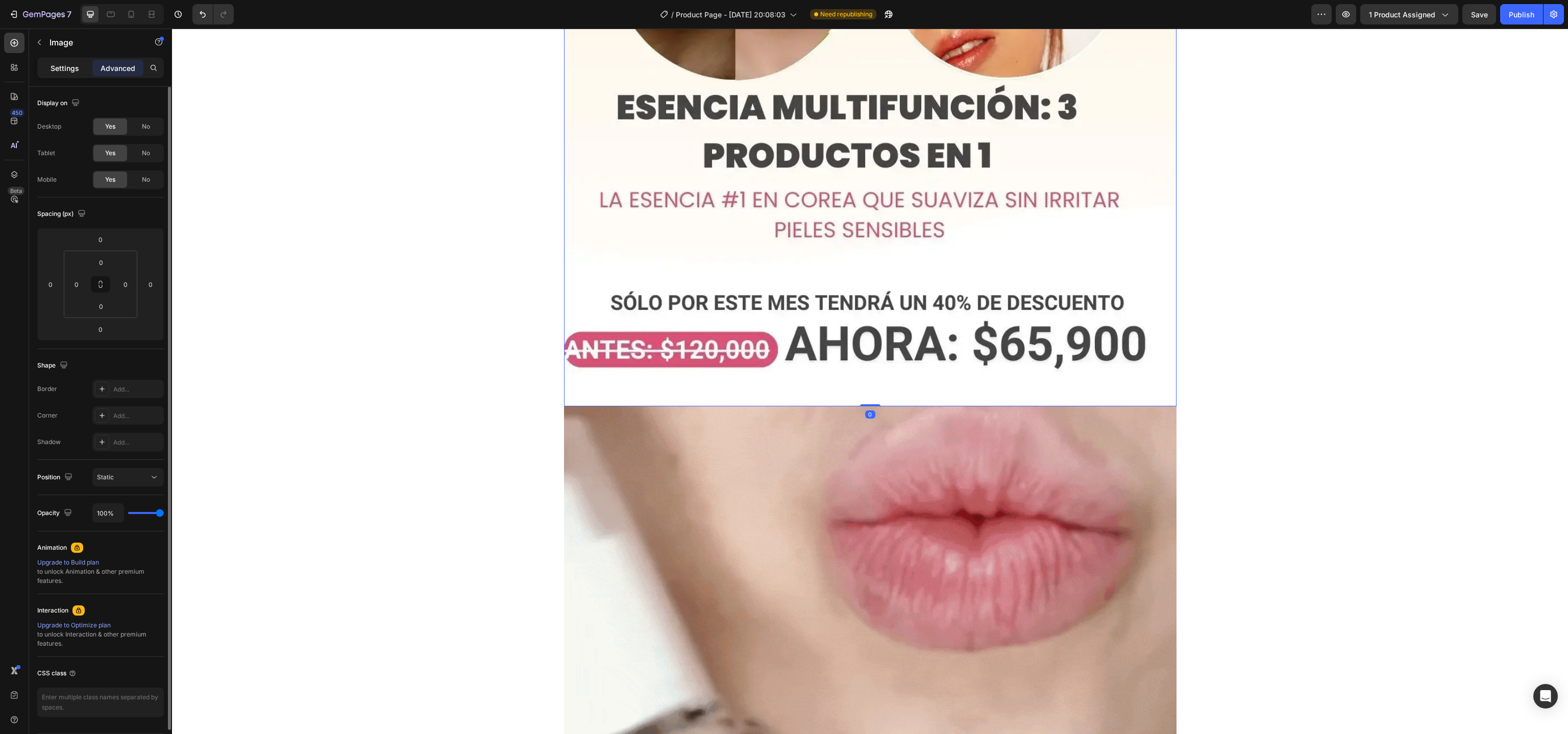
click at [61, 66] on p "Settings" at bounding box center [65, 68] width 29 height 11
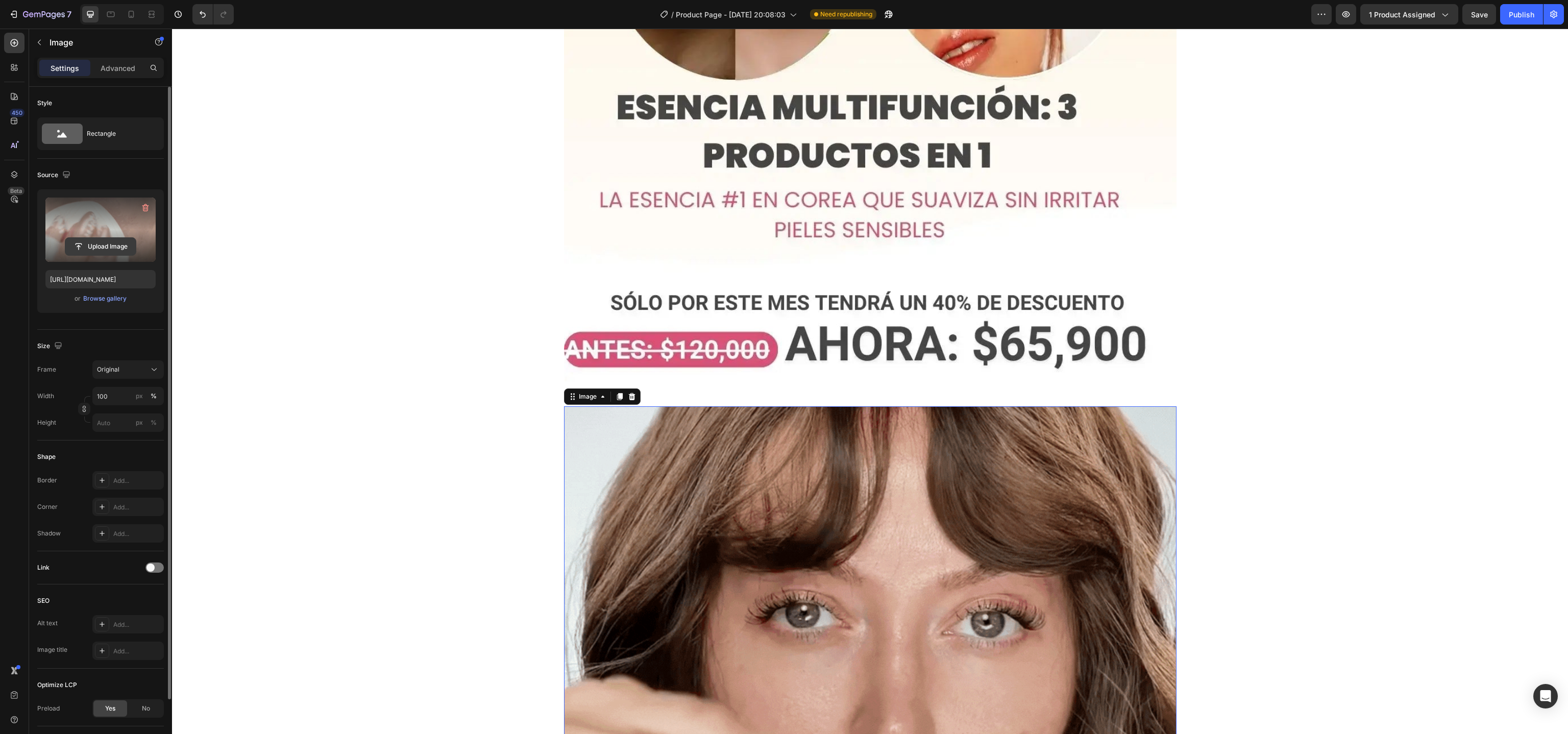
click at [108, 248] on input "file" at bounding box center [100, 246] width 71 height 18
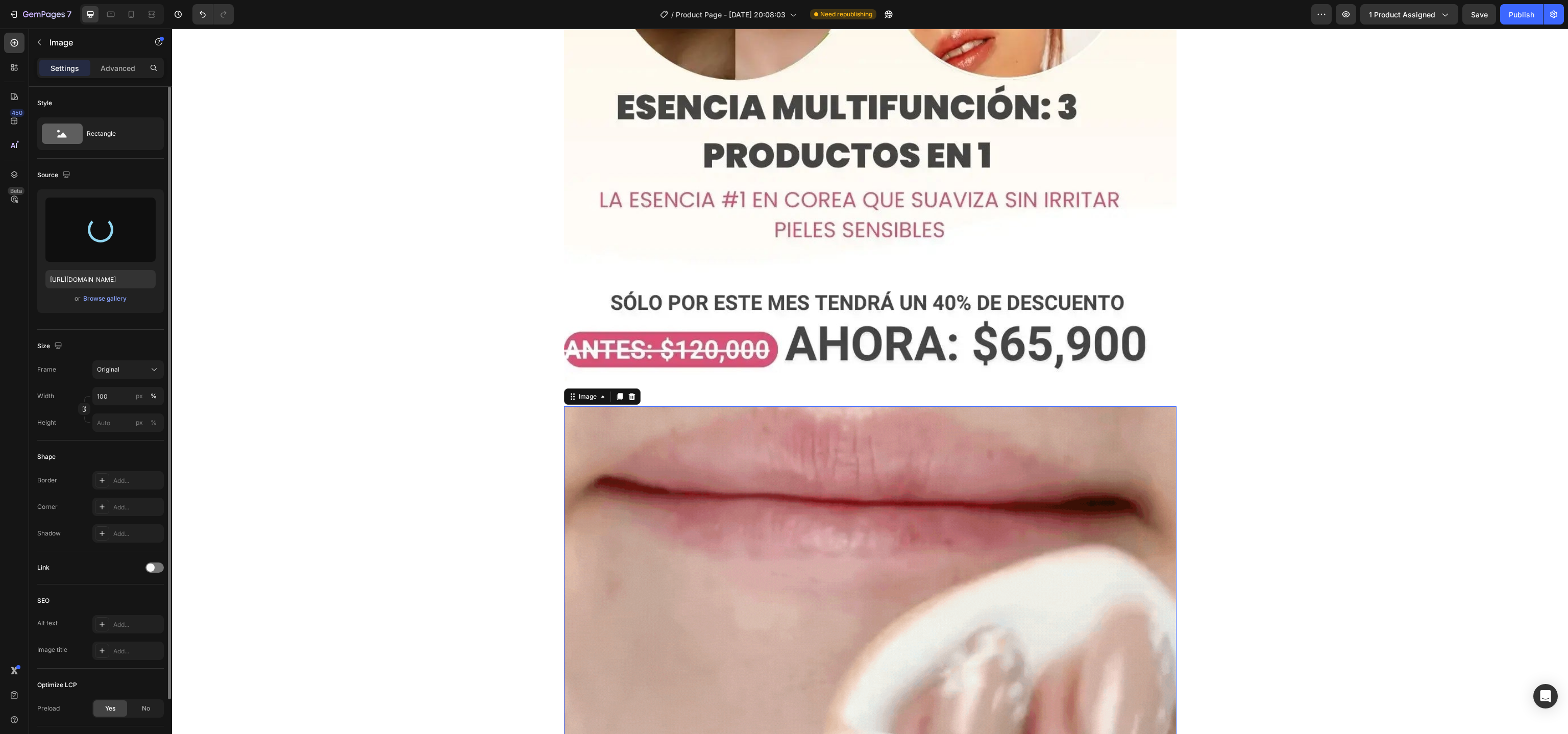
type input "https://cdn.shopify.com/s/files/1/0692/5228/4594/files/gempages_580838820186948…"
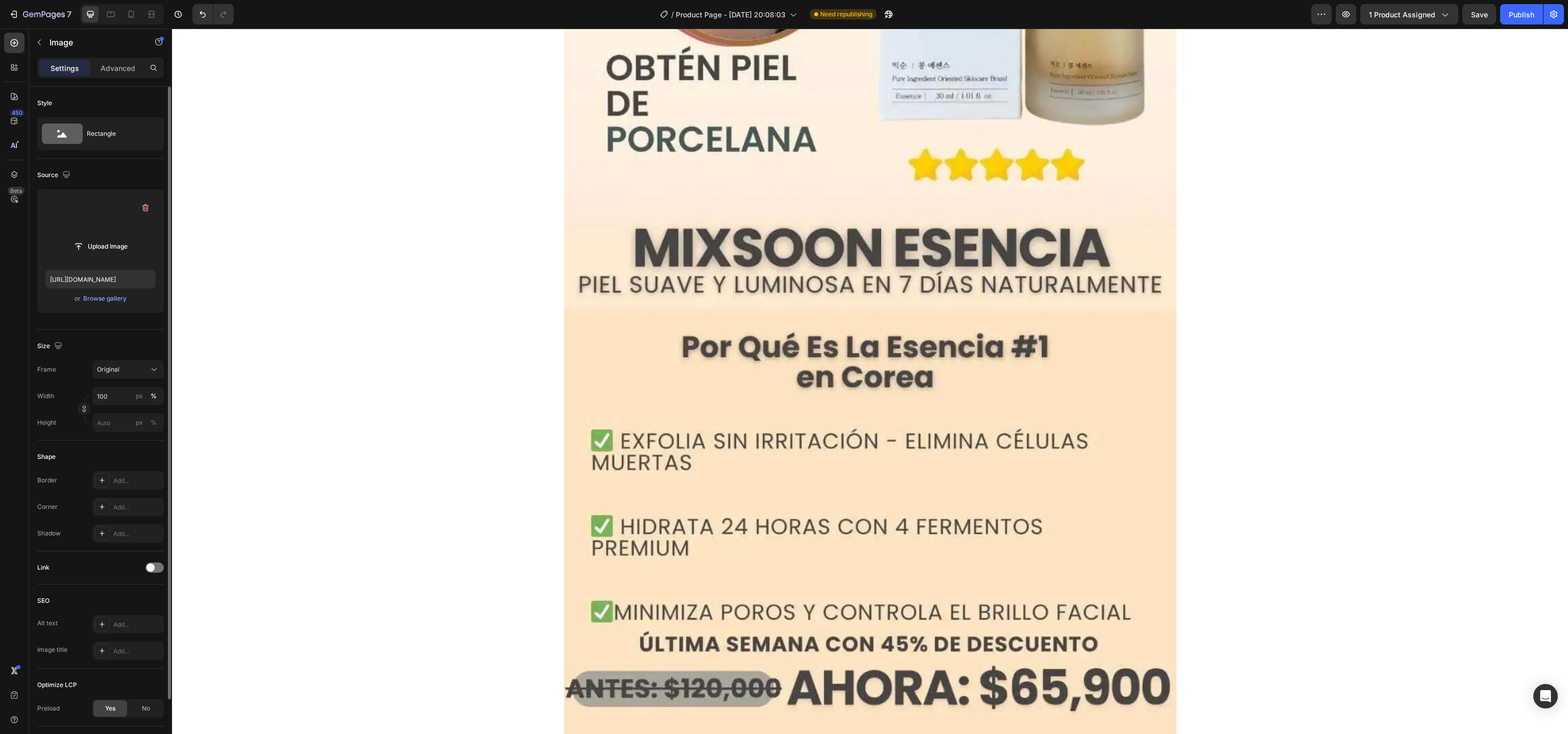
scroll to position [631, 0]
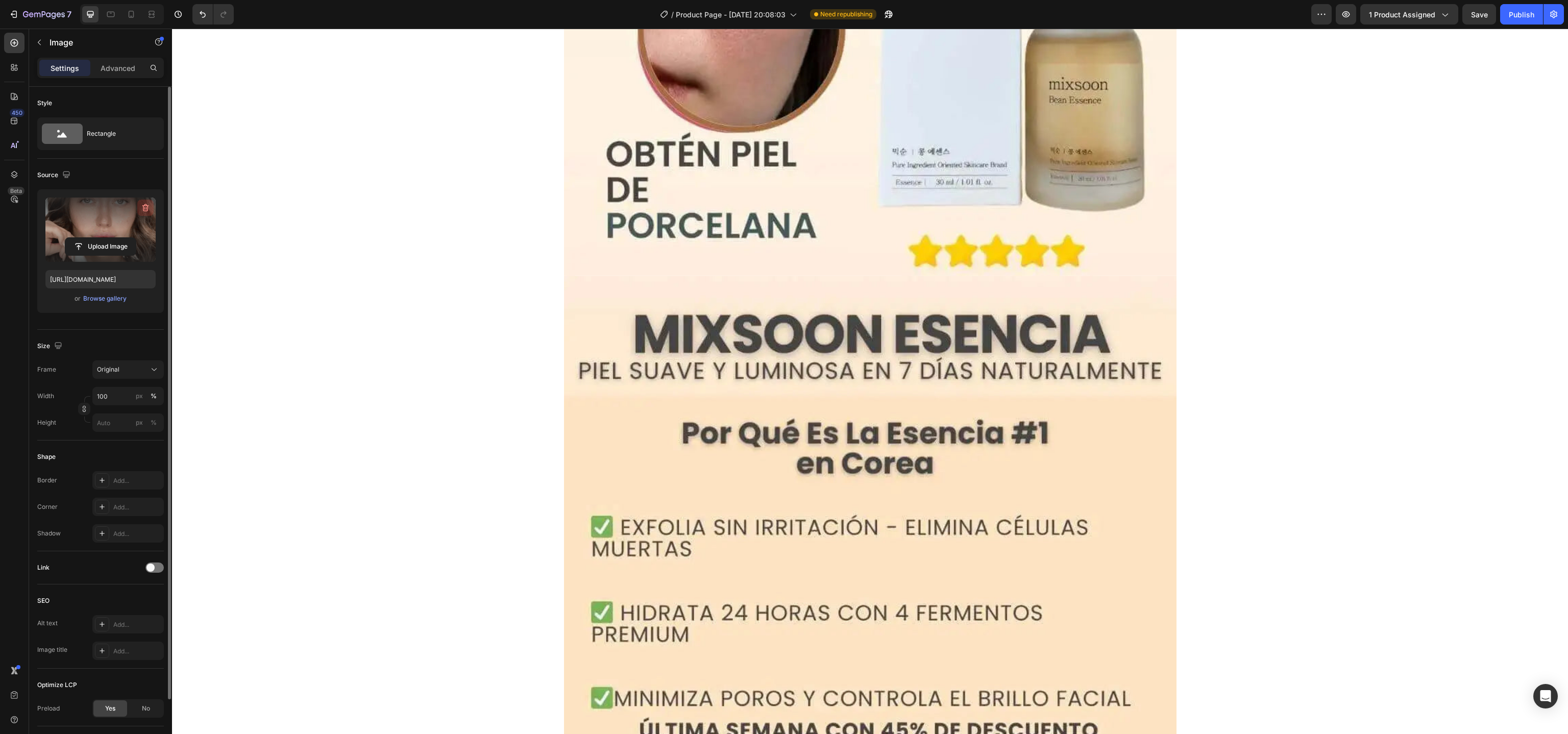
click at [143, 209] on icon "button" at bounding box center [145, 208] width 10 height 10
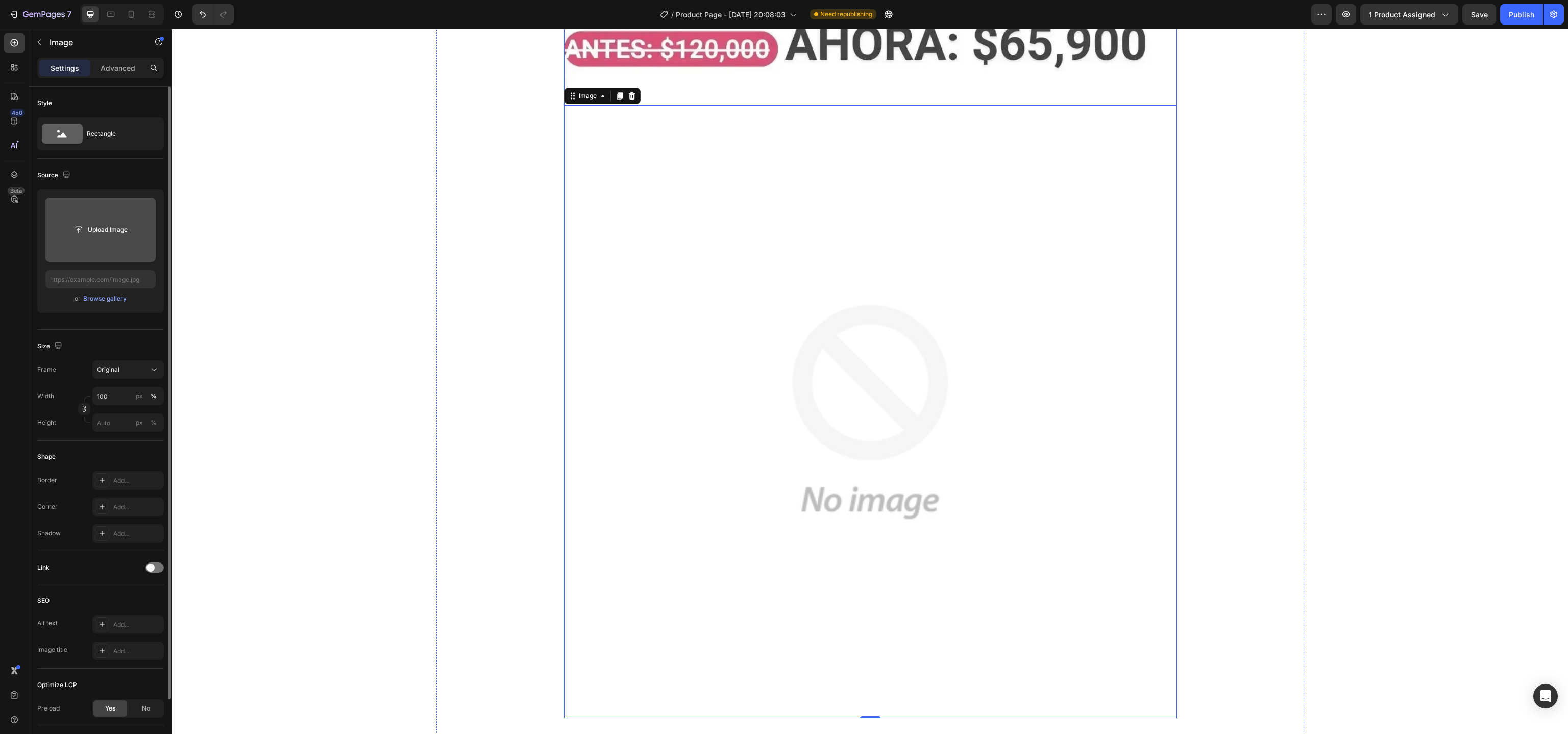
scroll to position [4235, 0]
click at [628, 92] on icon at bounding box center [631, 92] width 7 height 7
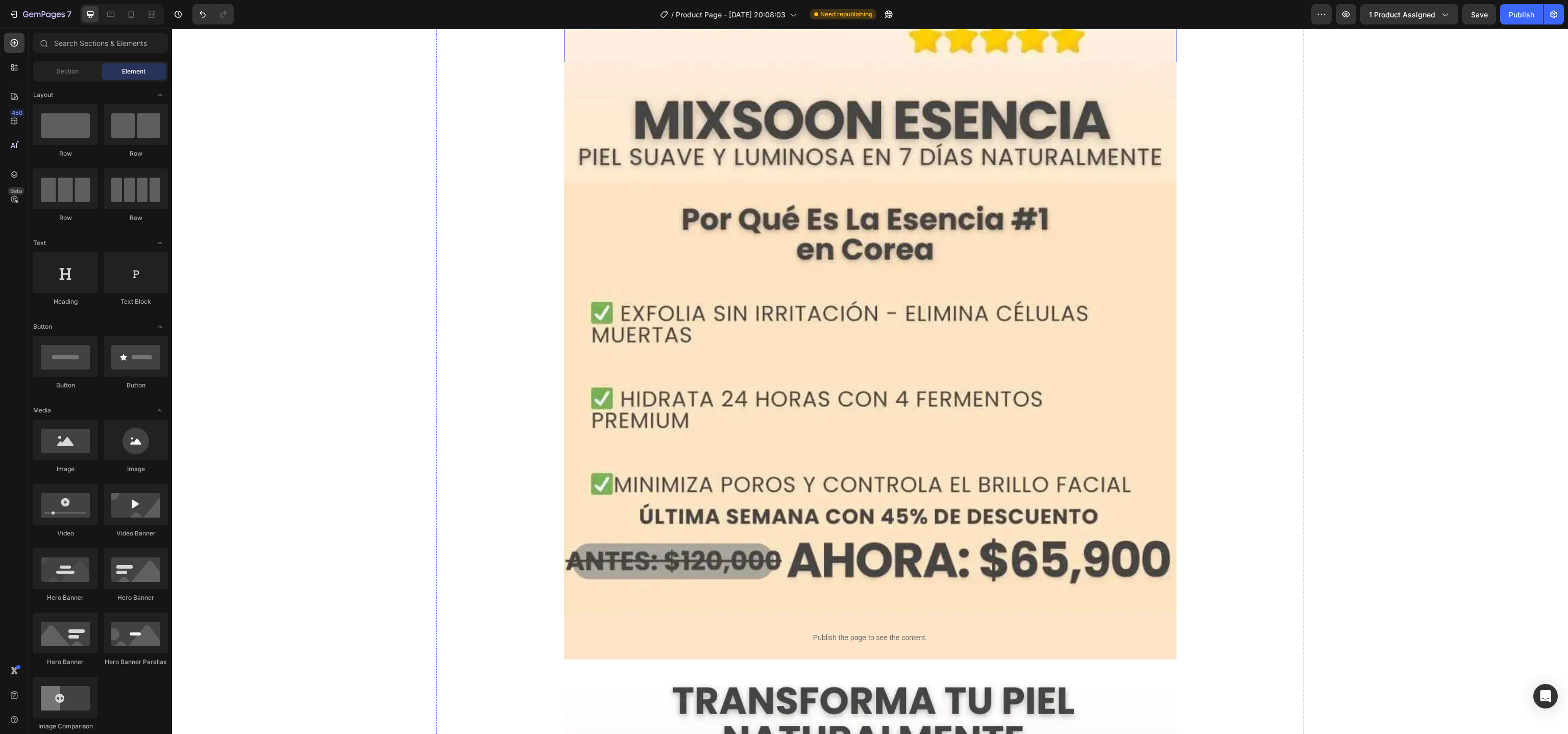
scroll to position [845, 0]
click at [139, 19] on div at bounding box center [131, 14] width 16 height 16
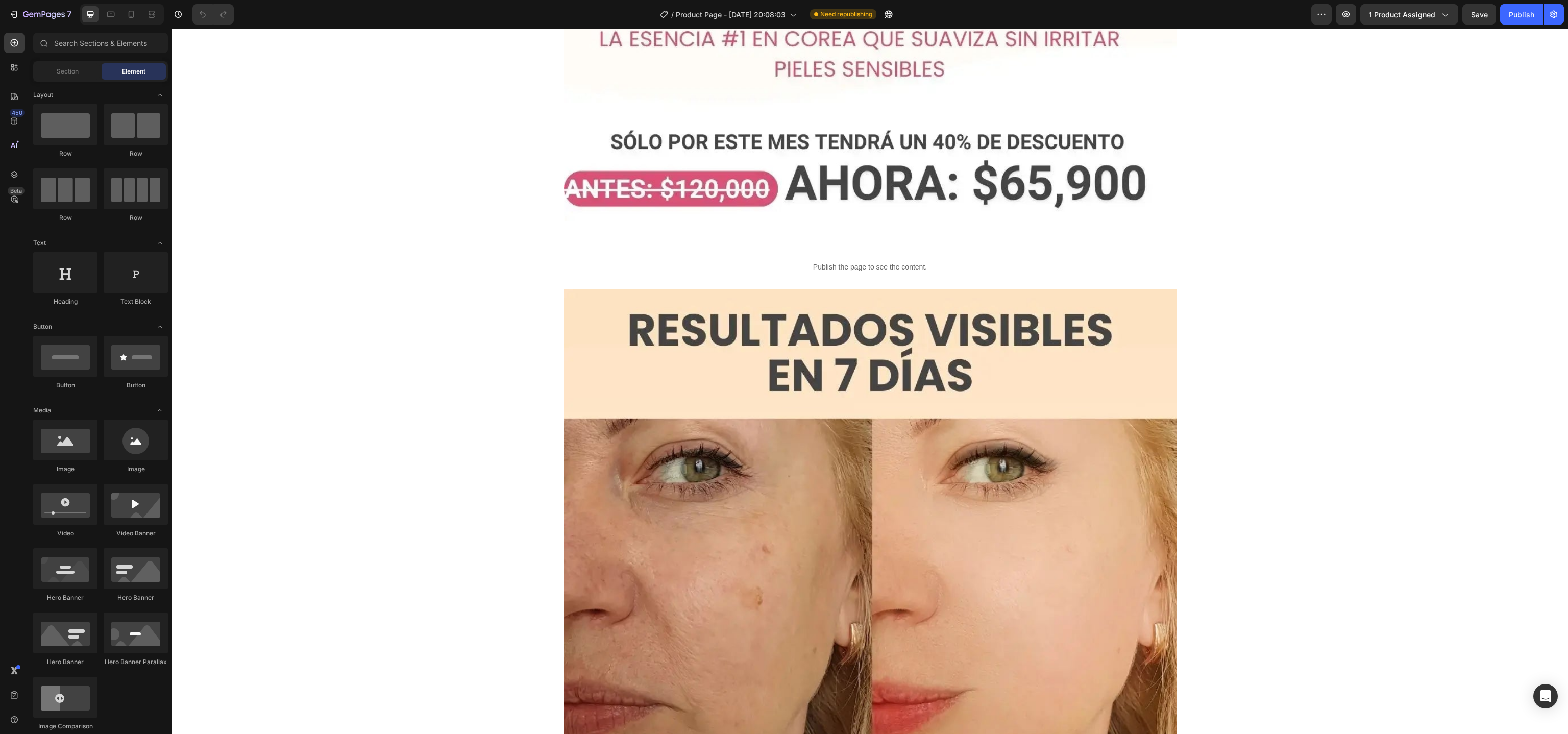
scroll to position [3539, 0]
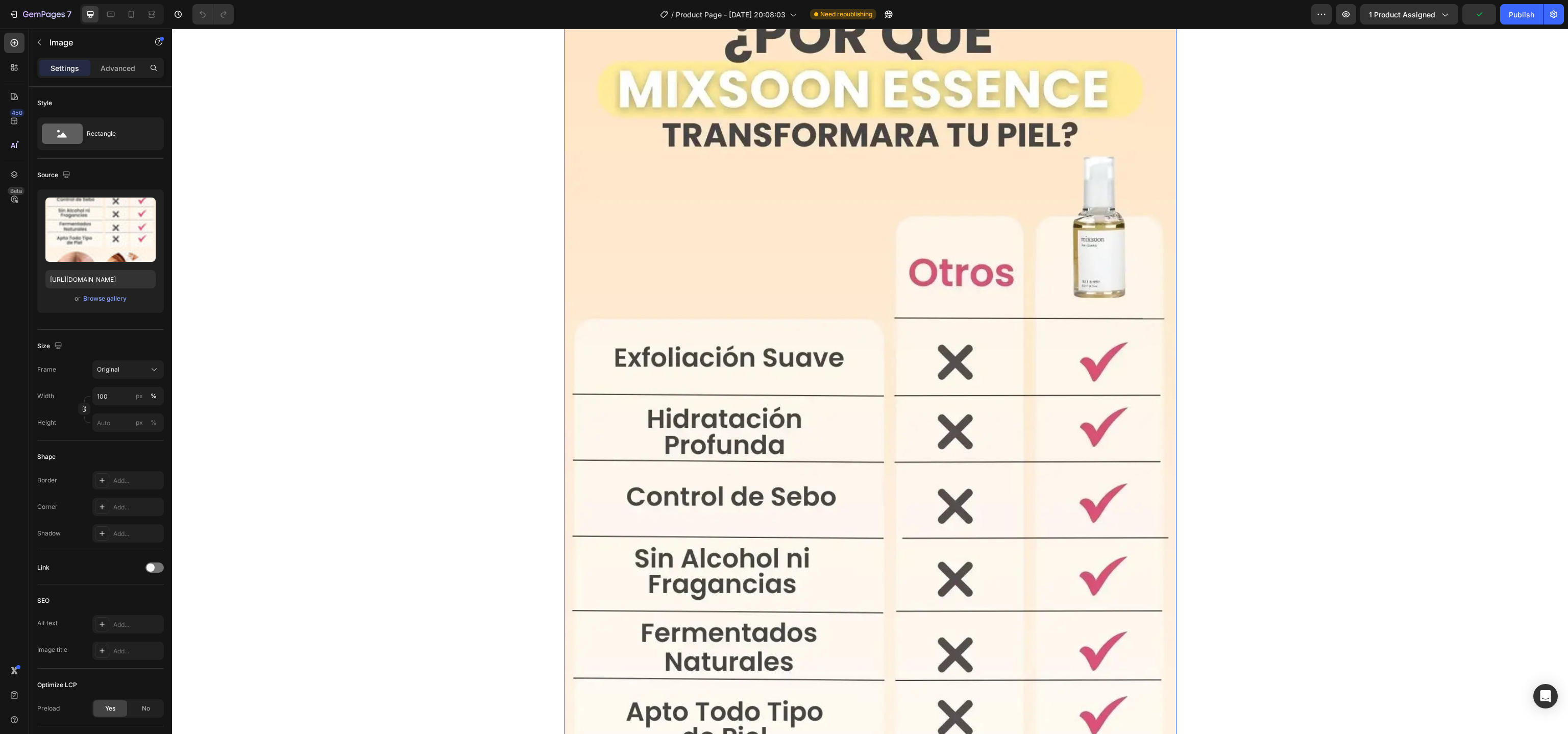
scroll to position [2416, 0]
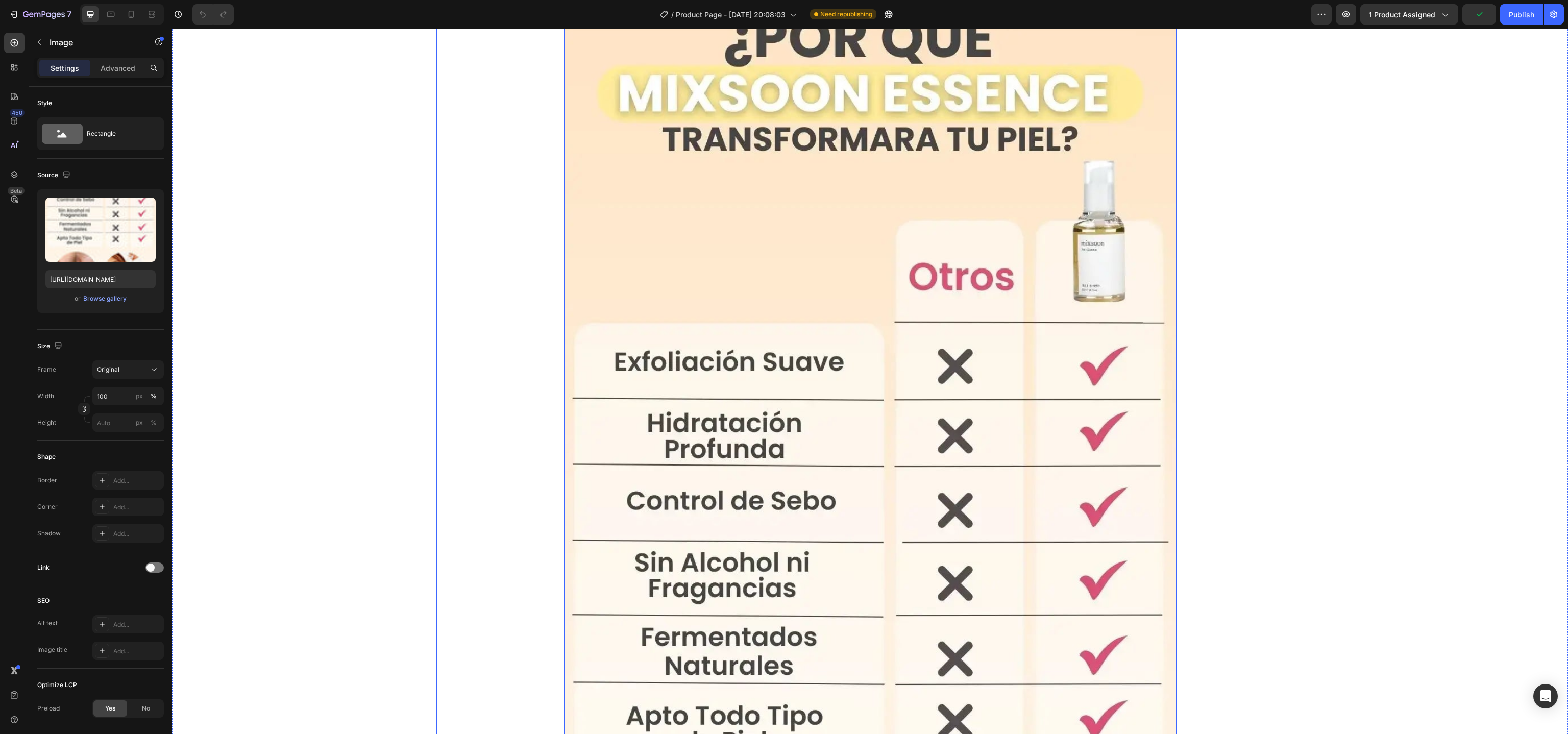
click at [448, 367] on div "Image Image Row Publish the page to see the content. Custom Code Row Image Publ…" at bounding box center [870, 296] width 868 height 5293
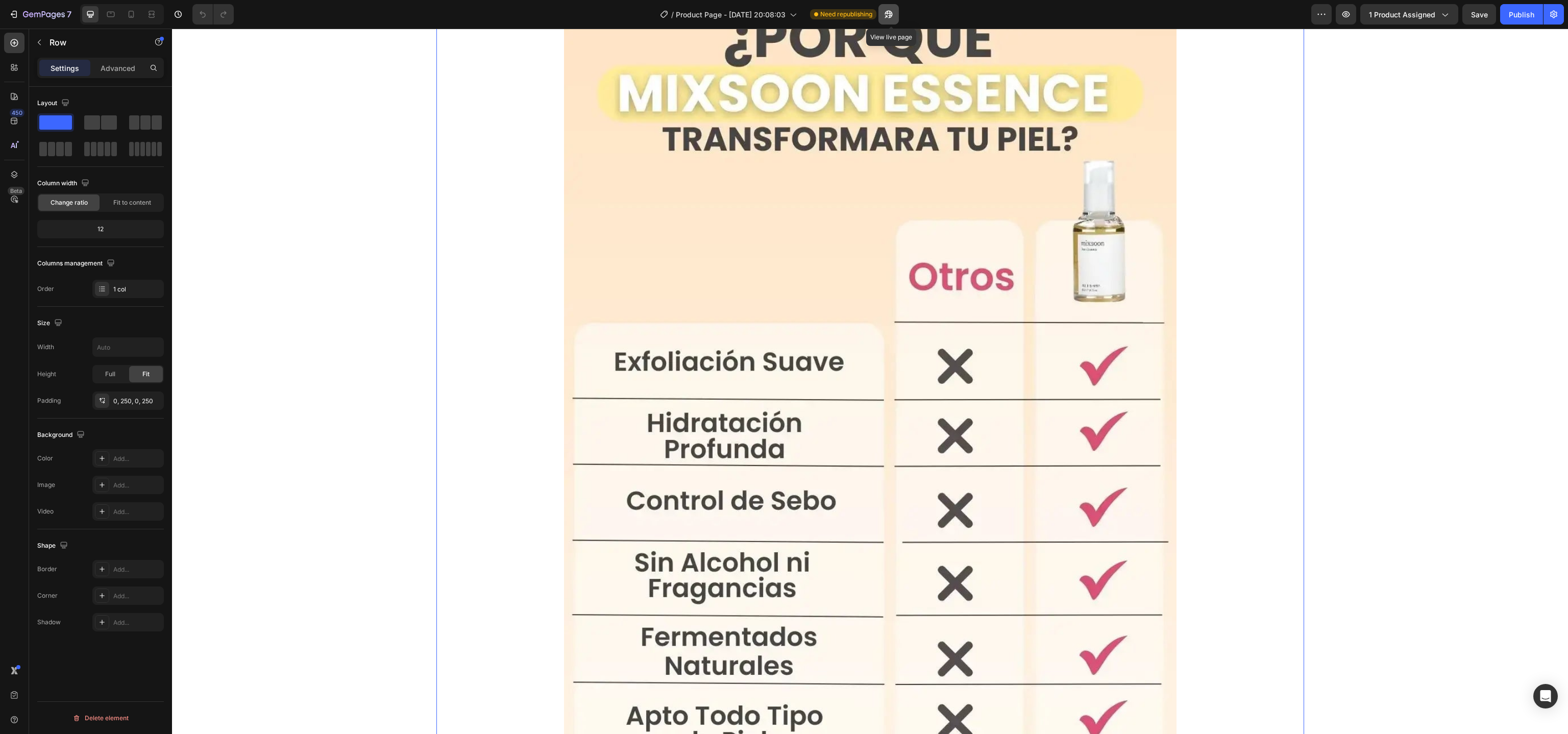
click at [887, 15] on icon "button" at bounding box center [886, 16] width 2 height 2
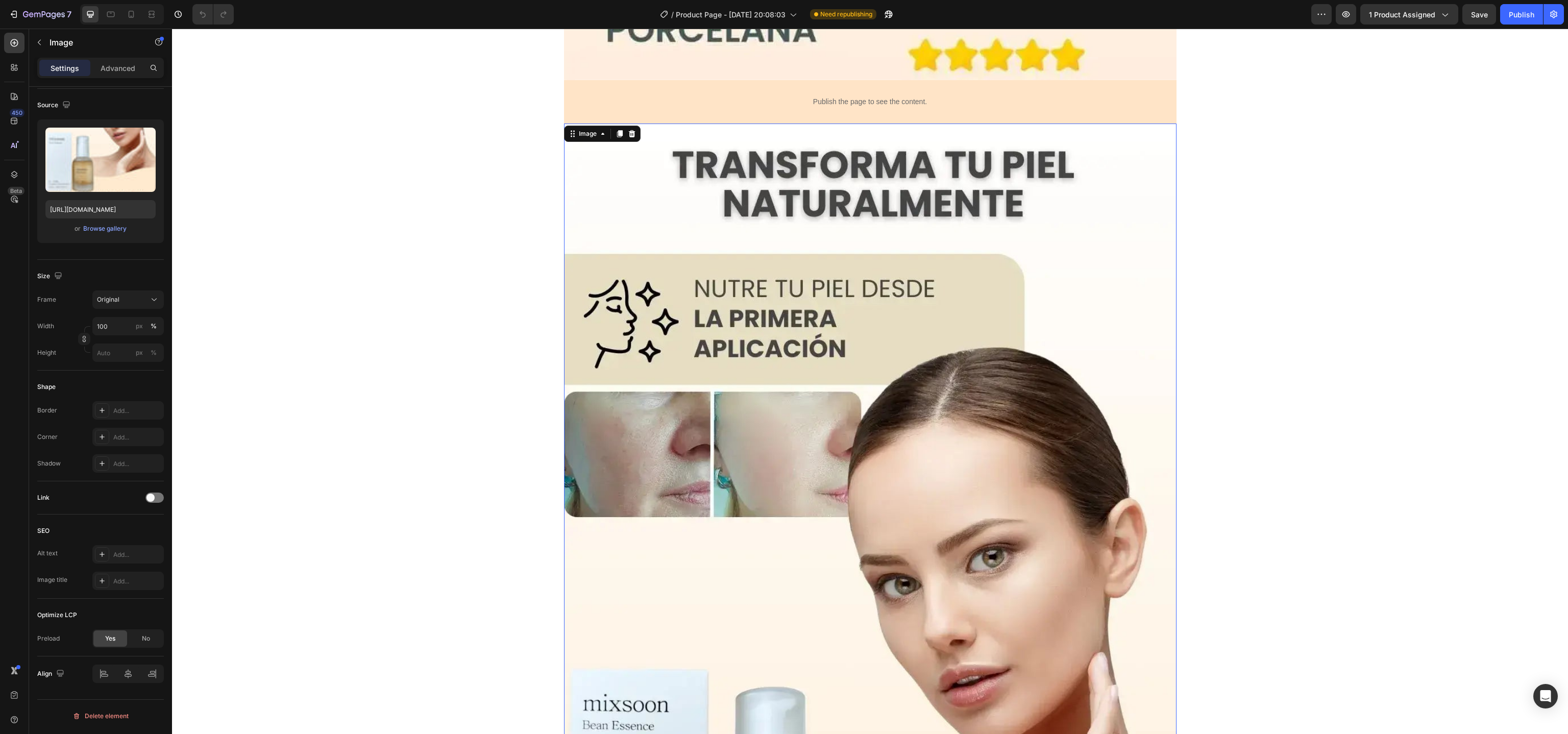
scroll to position [788, 0]
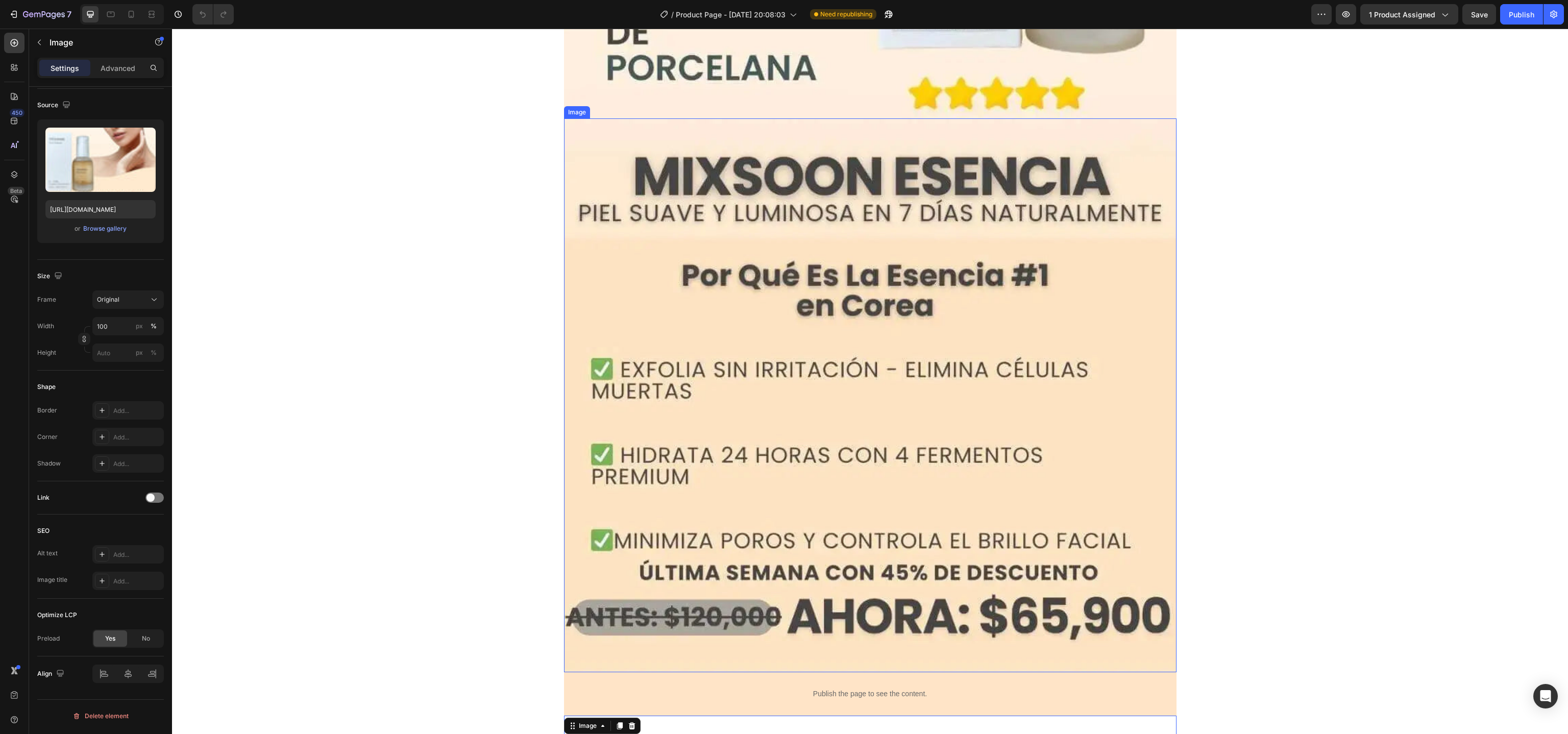
click at [794, 422] on img at bounding box center [870, 396] width 612 height 554
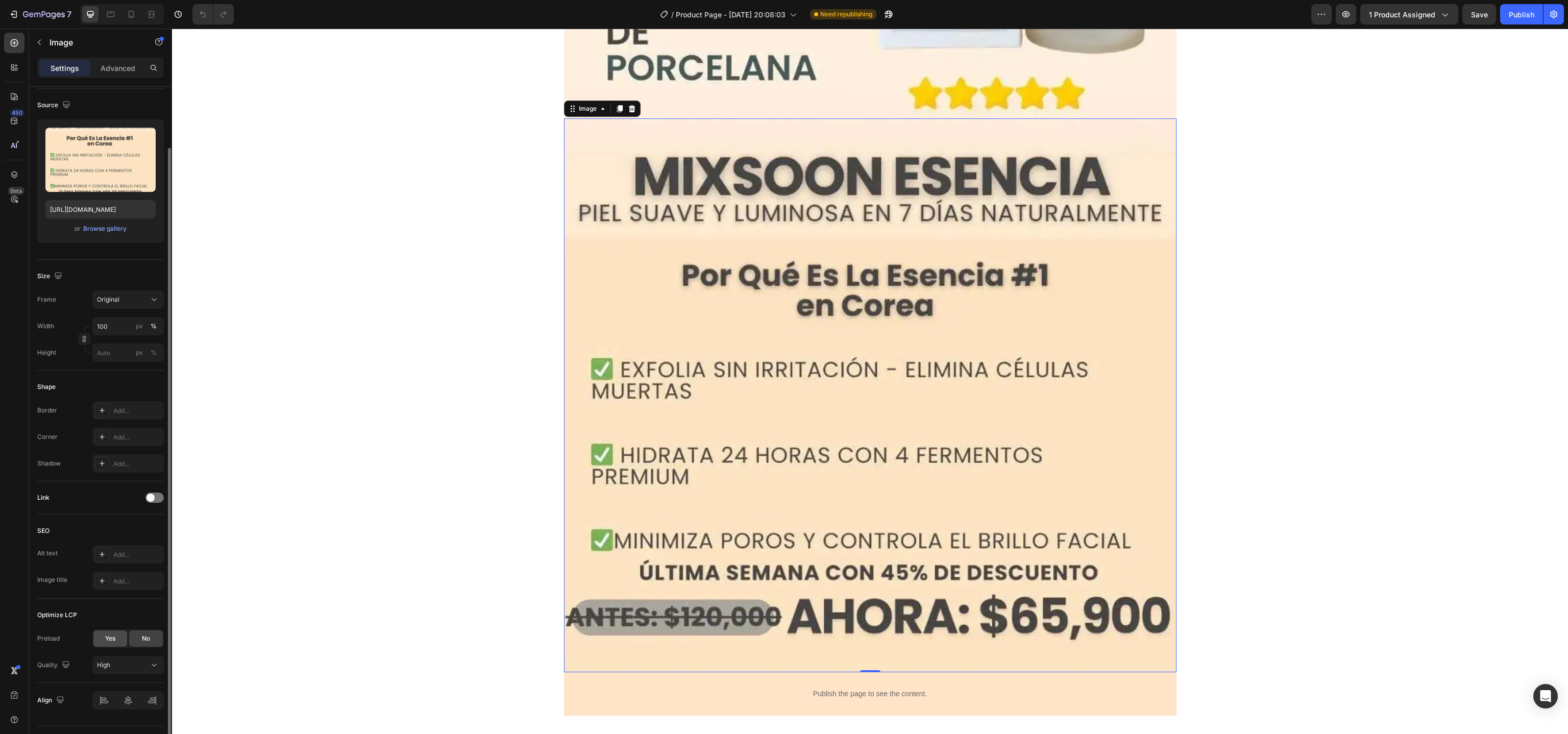
click at [104, 634] on div "Yes" at bounding box center [110, 638] width 33 height 16
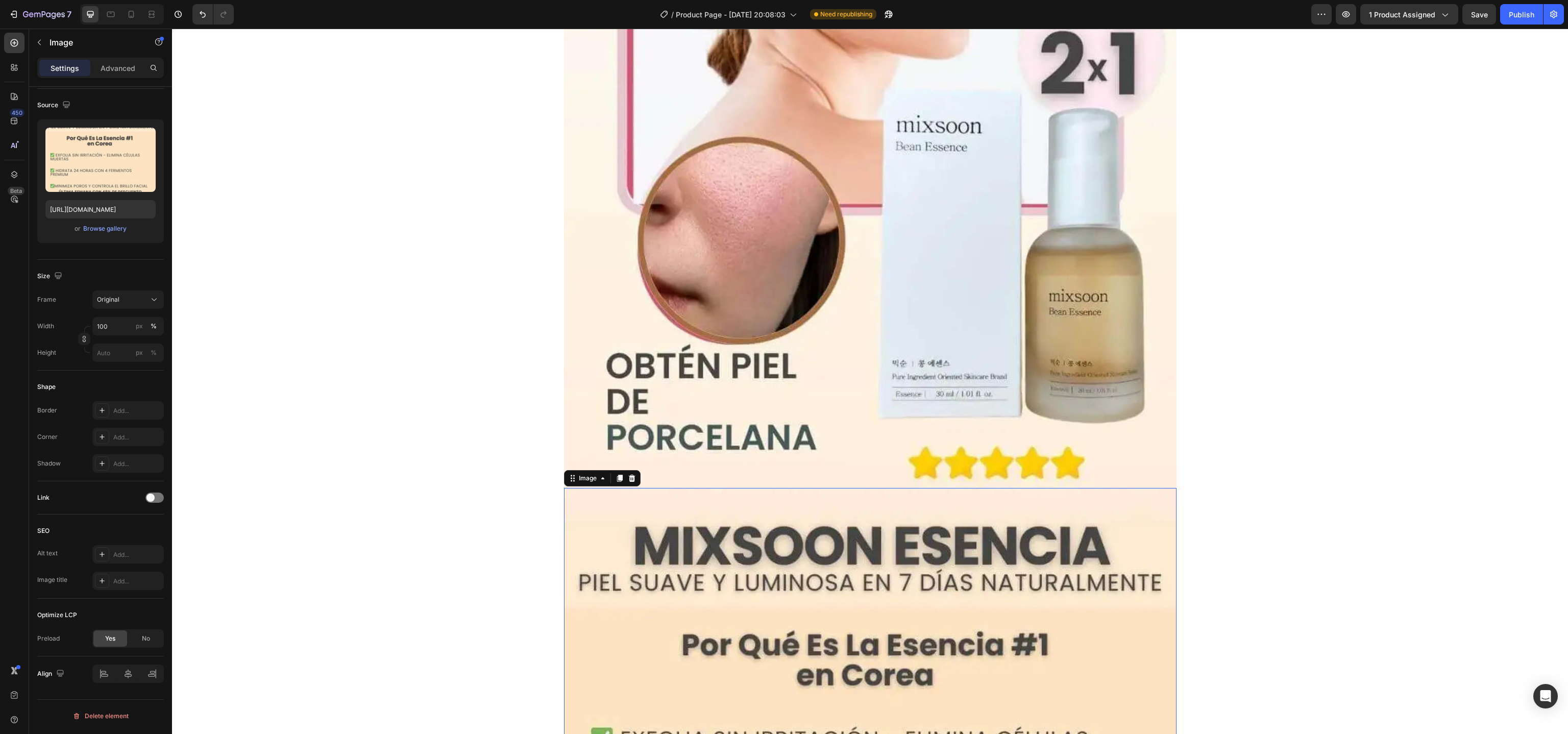
scroll to position [416, 0]
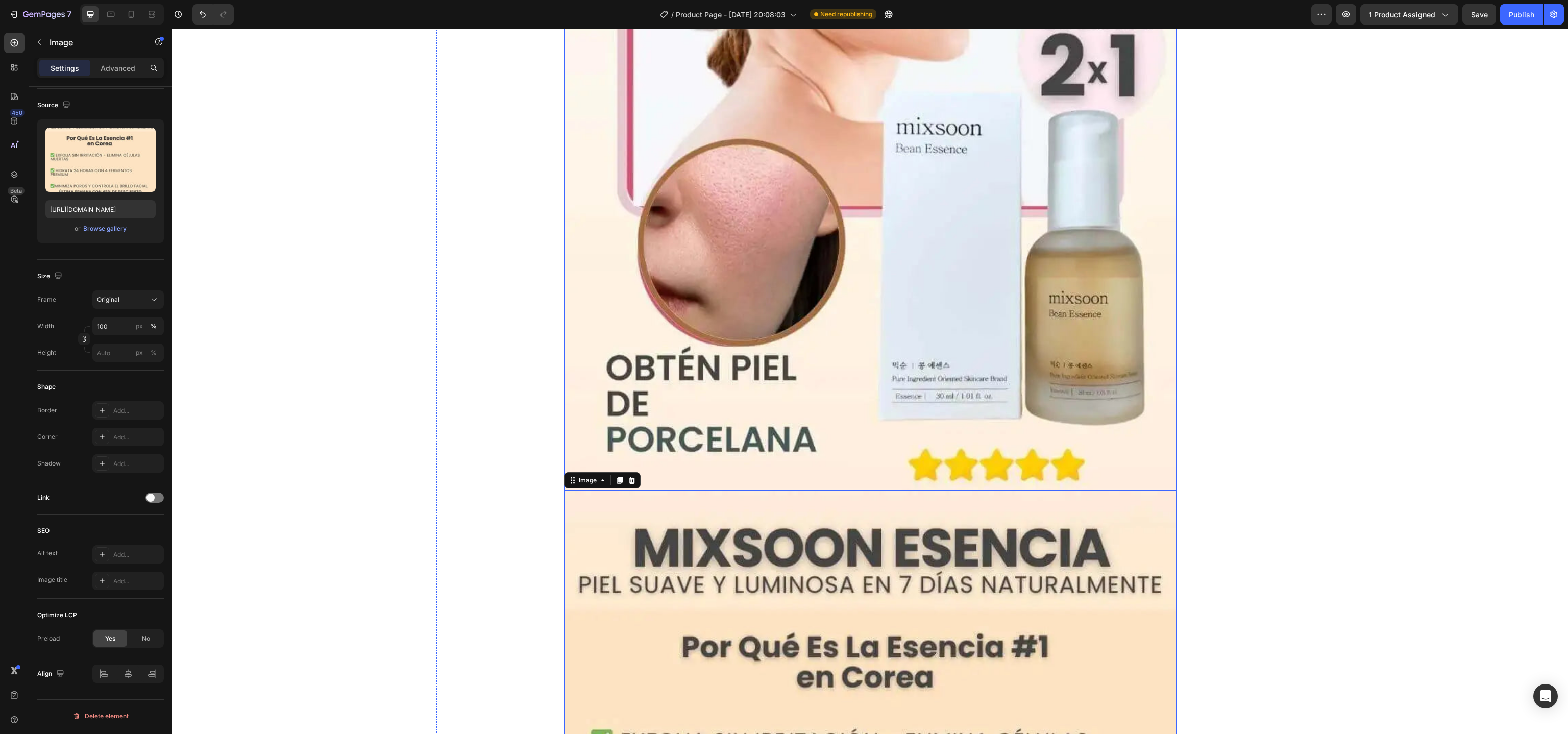
click at [666, 338] on img at bounding box center [870, 69] width 612 height 841
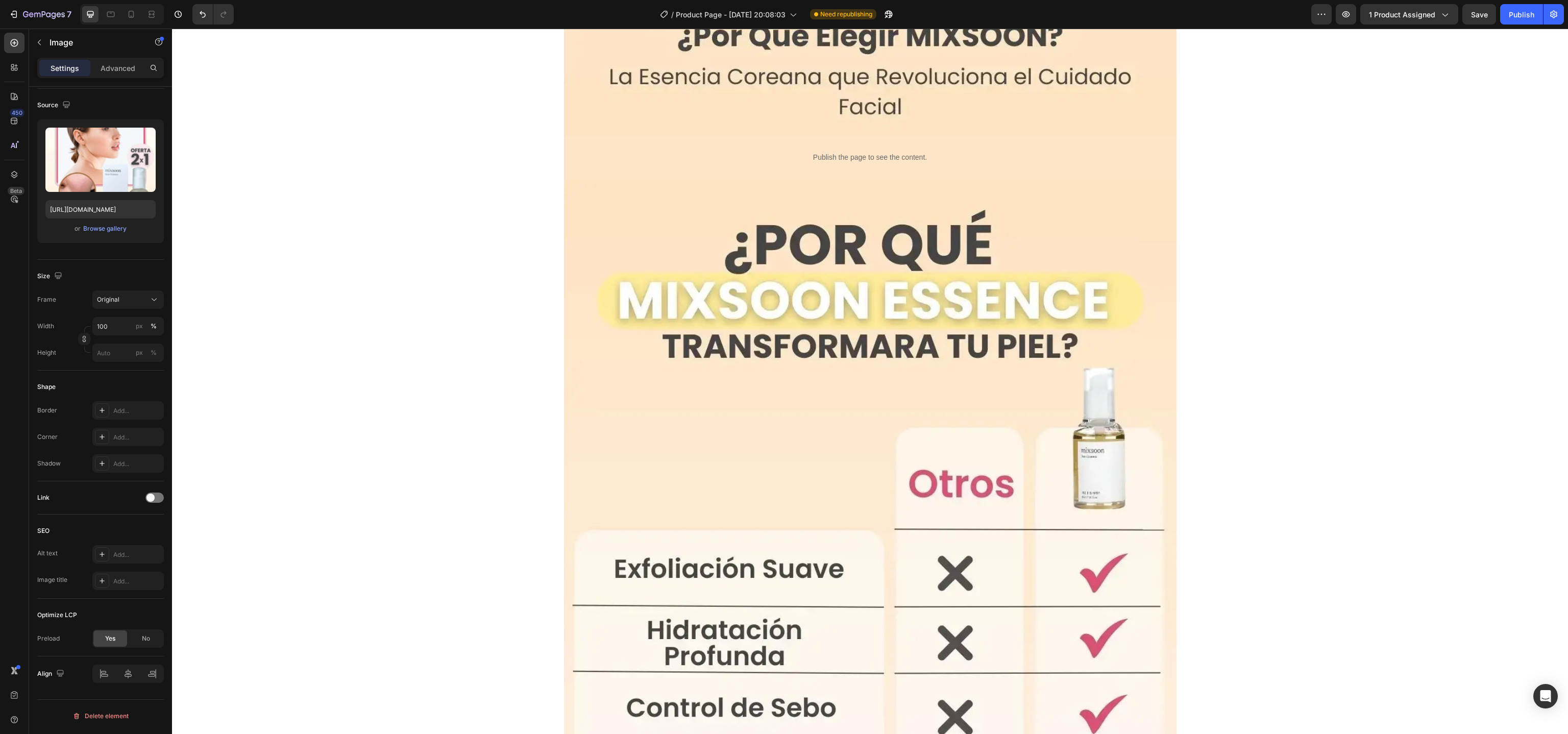
scroll to position [2760, 0]
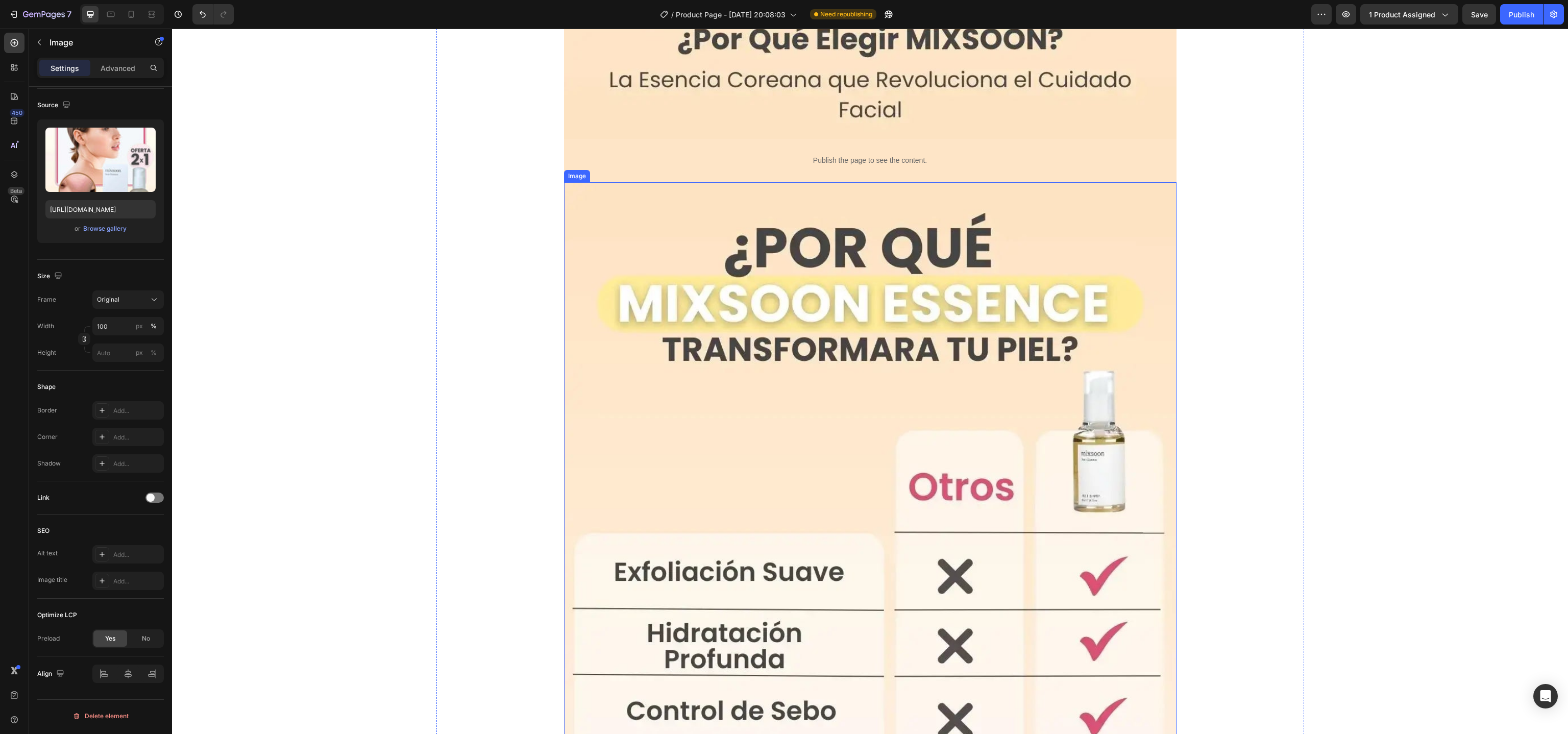
click at [572, 150] on div "Publish the page to see the content. Custom Code" at bounding box center [870, 161] width 596 height 27
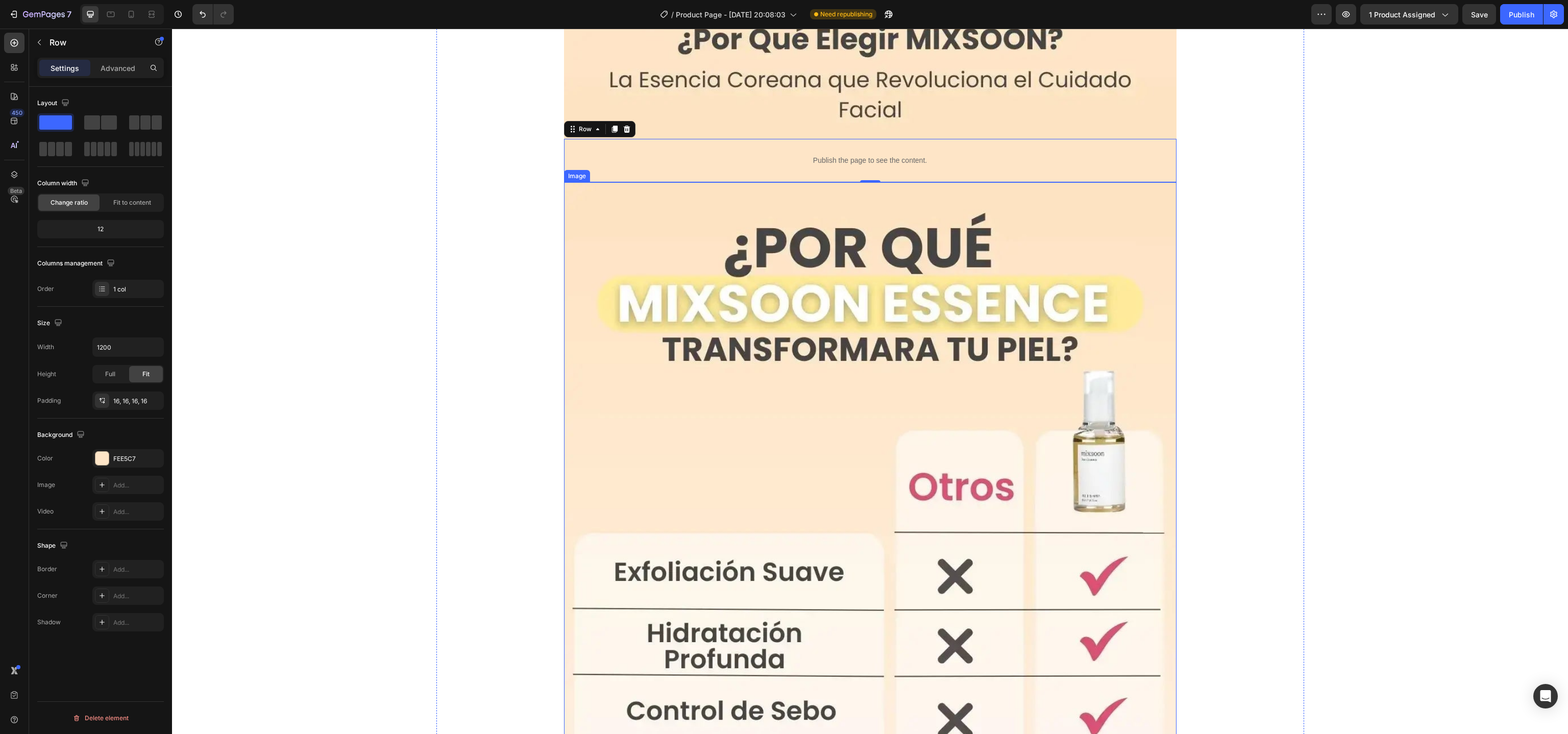
scroll to position [3113, 0]
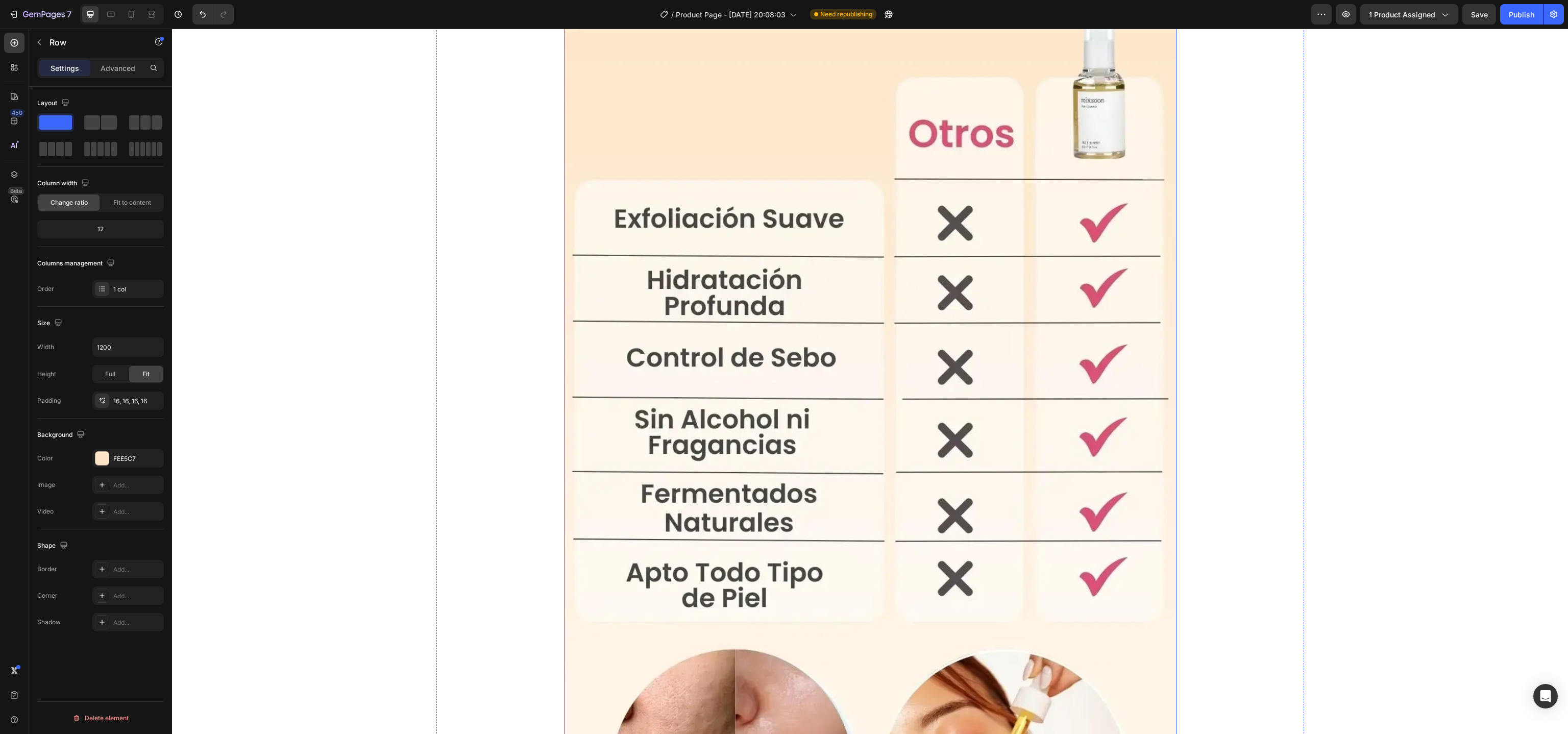
click at [715, 406] on img at bounding box center [870, 526] width 612 height 1395
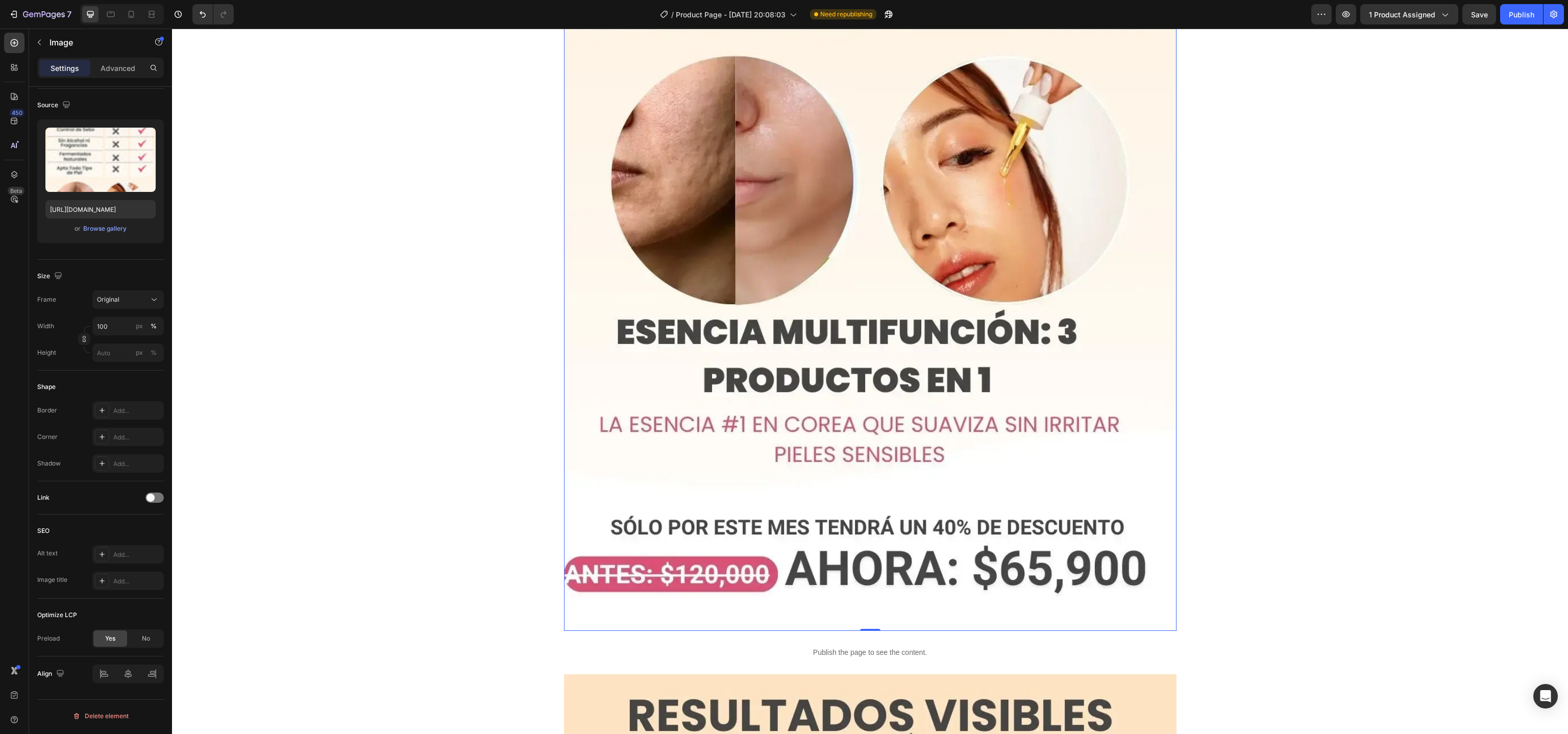
scroll to position [4147, 0]
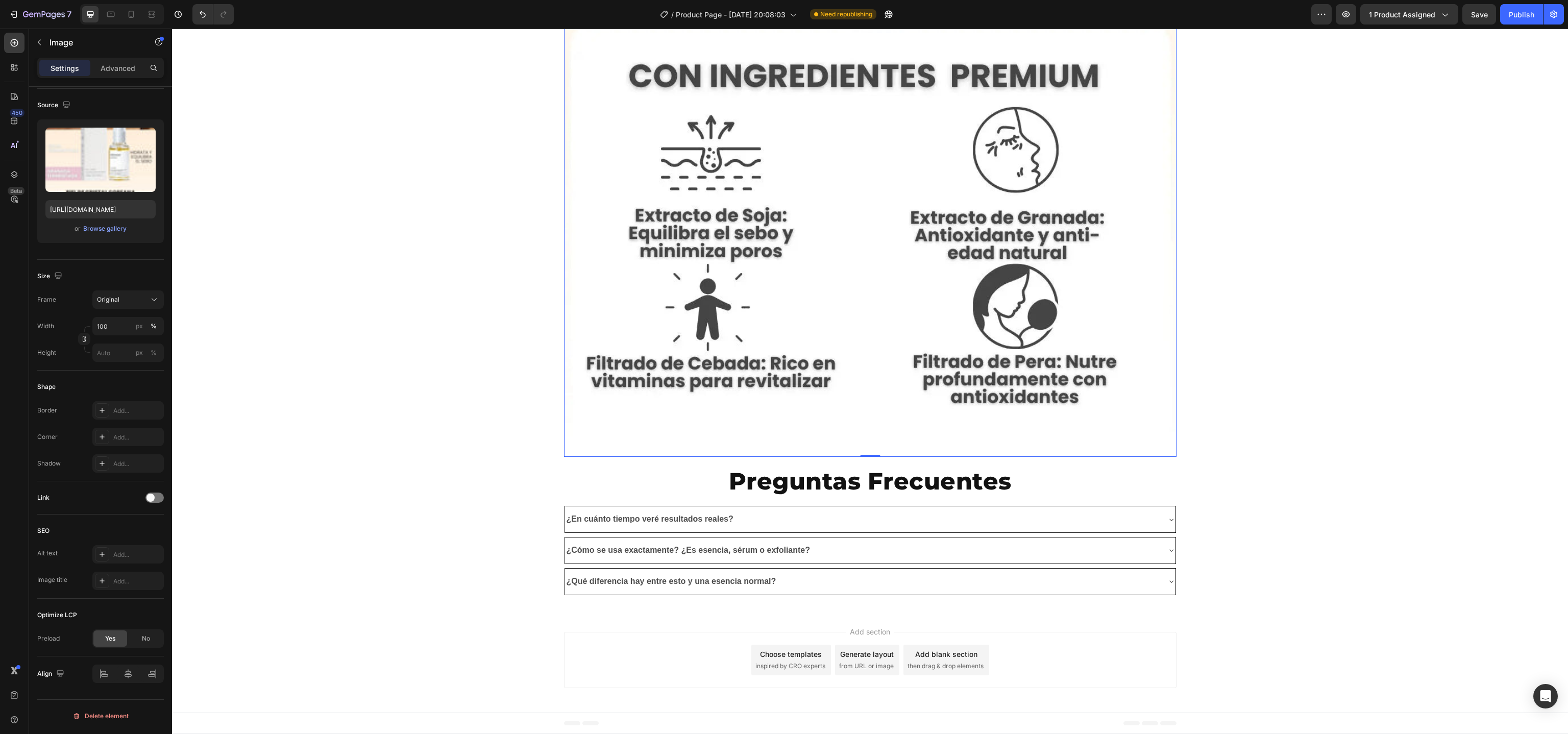
scroll to position [5323, 0]
click at [1483, 10] on span "Save" at bounding box center [1480, 15] width 17 height 9
click at [1518, 13] on div "Publish" at bounding box center [1522, 15] width 26 height 11
click at [877, 18] on icon "button" at bounding box center [876, 14] width 10 height 10
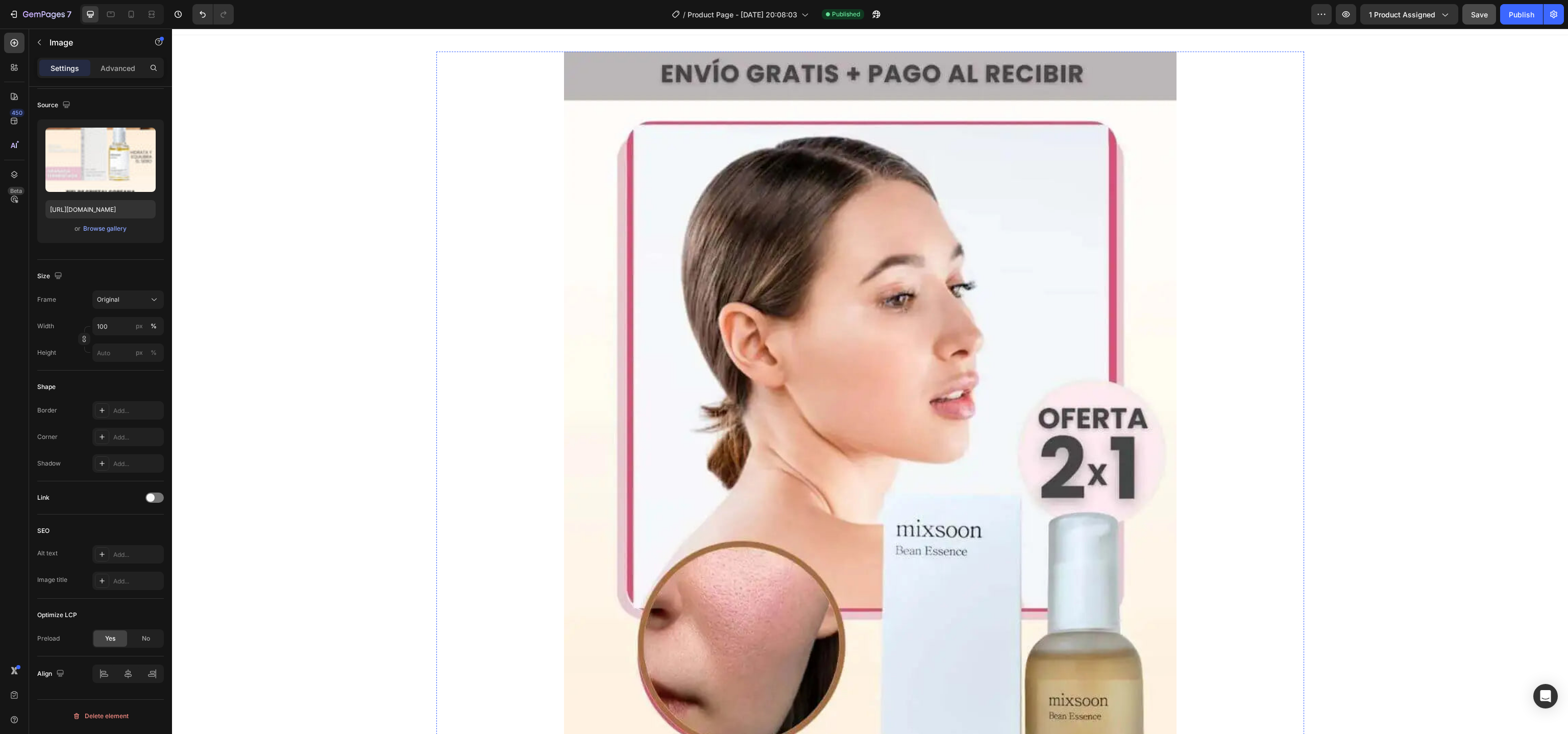
scroll to position [0, 0]
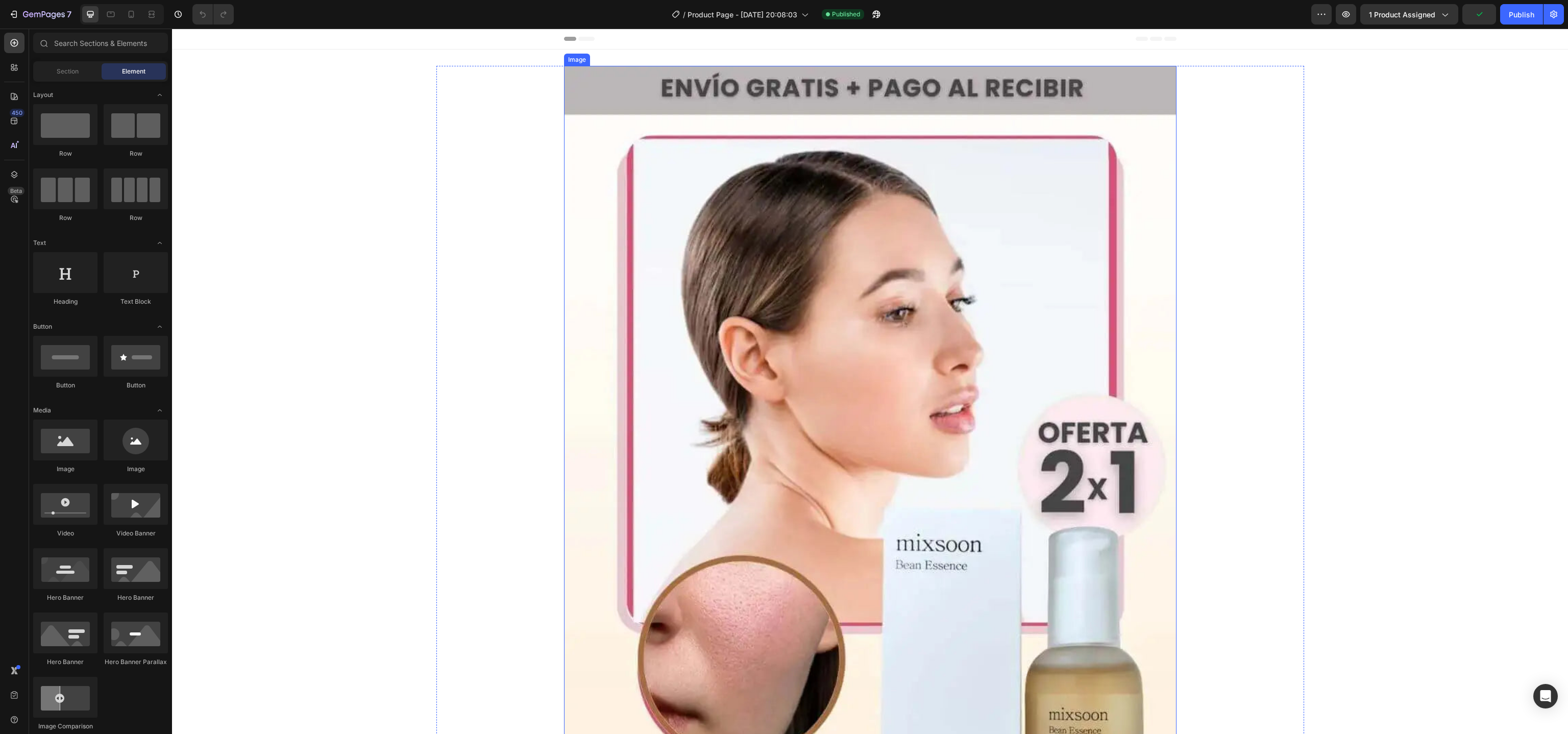
click at [760, 334] on img at bounding box center [870, 486] width 612 height 841
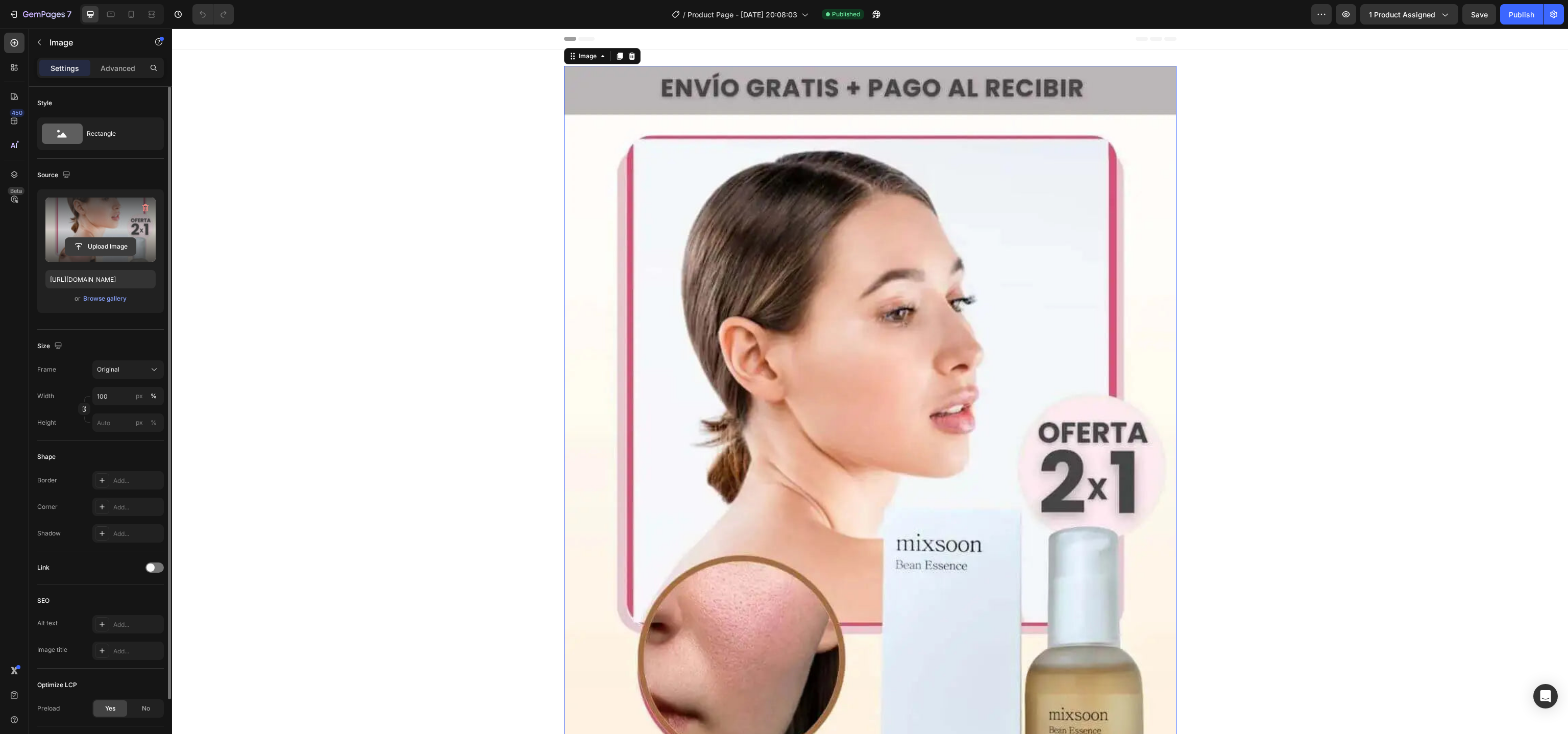
click at [116, 248] on input "file" at bounding box center [100, 246] width 71 height 18
click at [110, 244] on input "file" at bounding box center [100, 246] width 71 height 18
type input "https://cdn.shopify.com/s/files/1/0692/5228/4594/files/gempages_580838820186948…"
click at [1477, 14] on span "Save" at bounding box center [1480, 15] width 17 height 9
click at [1519, 18] on div "Publish" at bounding box center [1522, 15] width 26 height 11
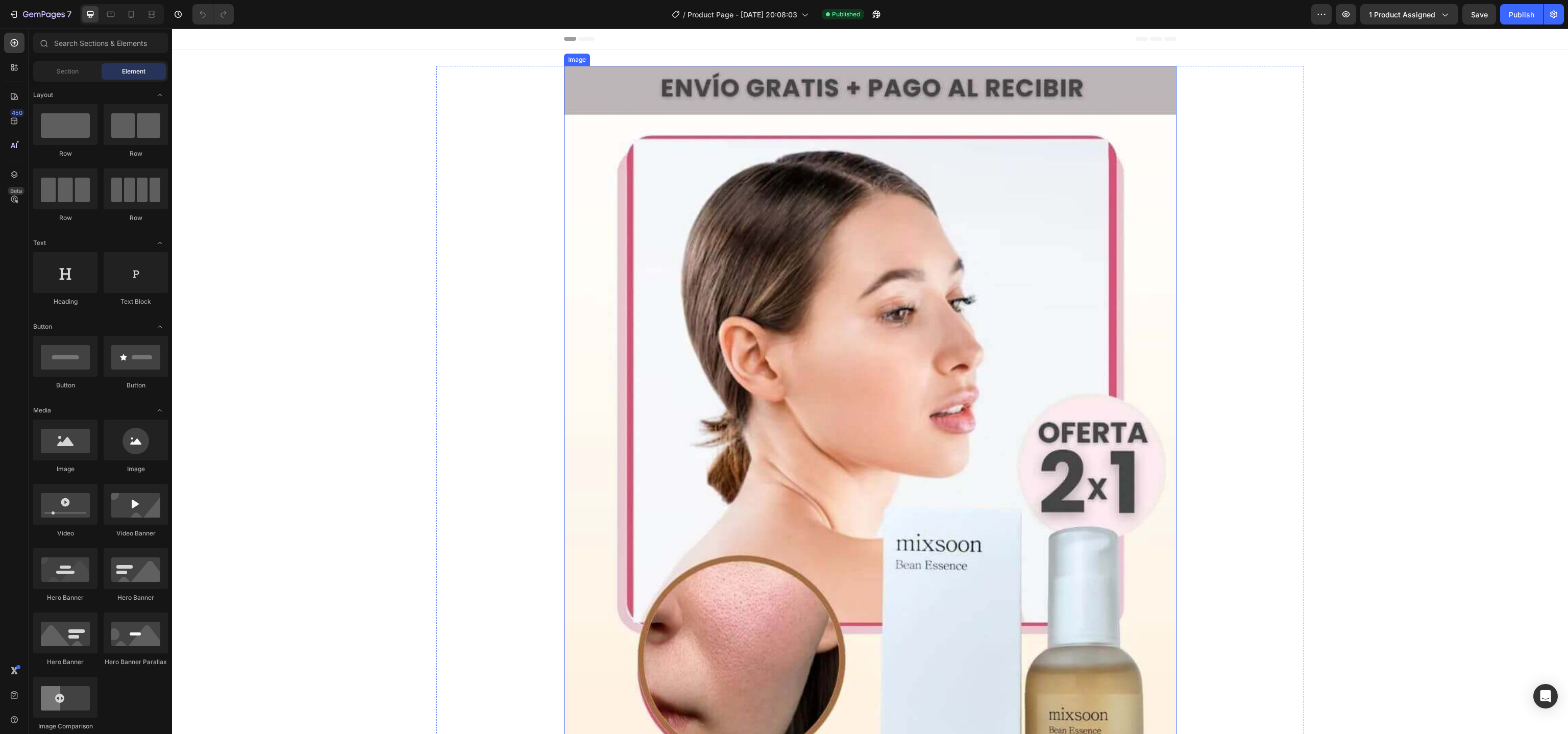
click at [802, 354] on img at bounding box center [870, 486] width 612 height 841
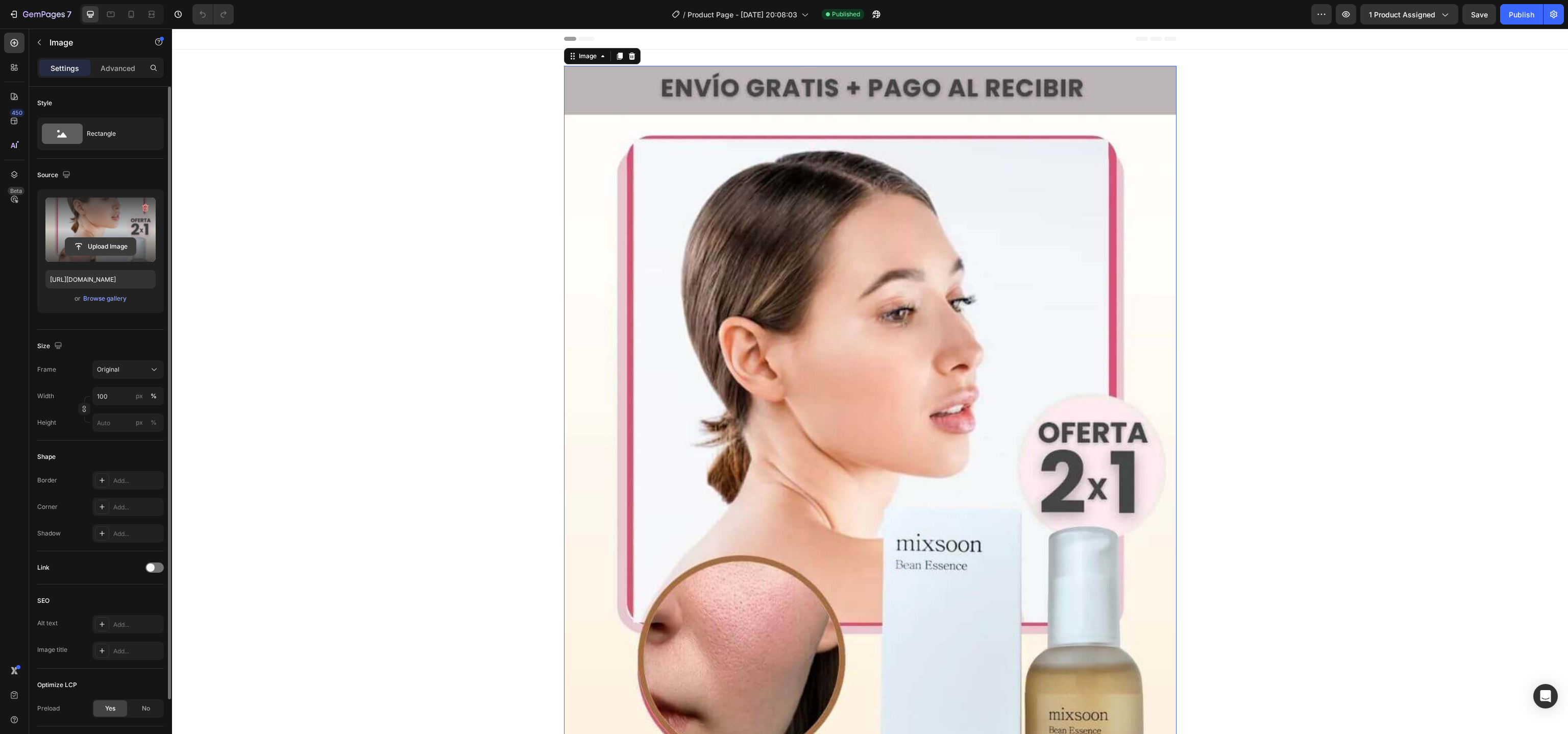
click at [104, 247] on input "file" at bounding box center [100, 246] width 71 height 18
type input "[URL][DOMAIN_NAME]"
click at [1472, 18] on span "Save" at bounding box center [1480, 15] width 17 height 9
click at [1521, 18] on div "Publish" at bounding box center [1522, 15] width 26 height 11
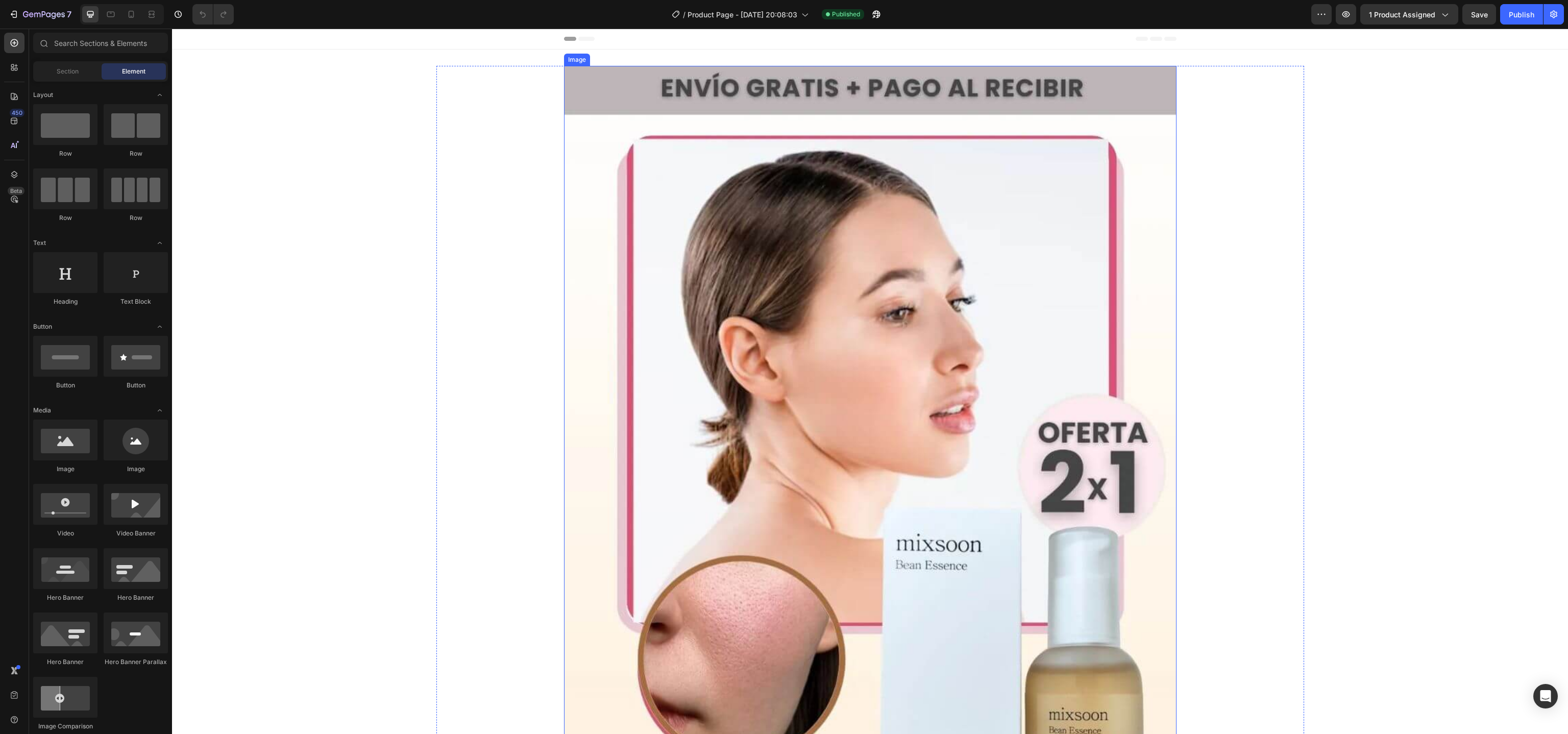
click at [786, 383] on img at bounding box center [870, 486] width 612 height 841
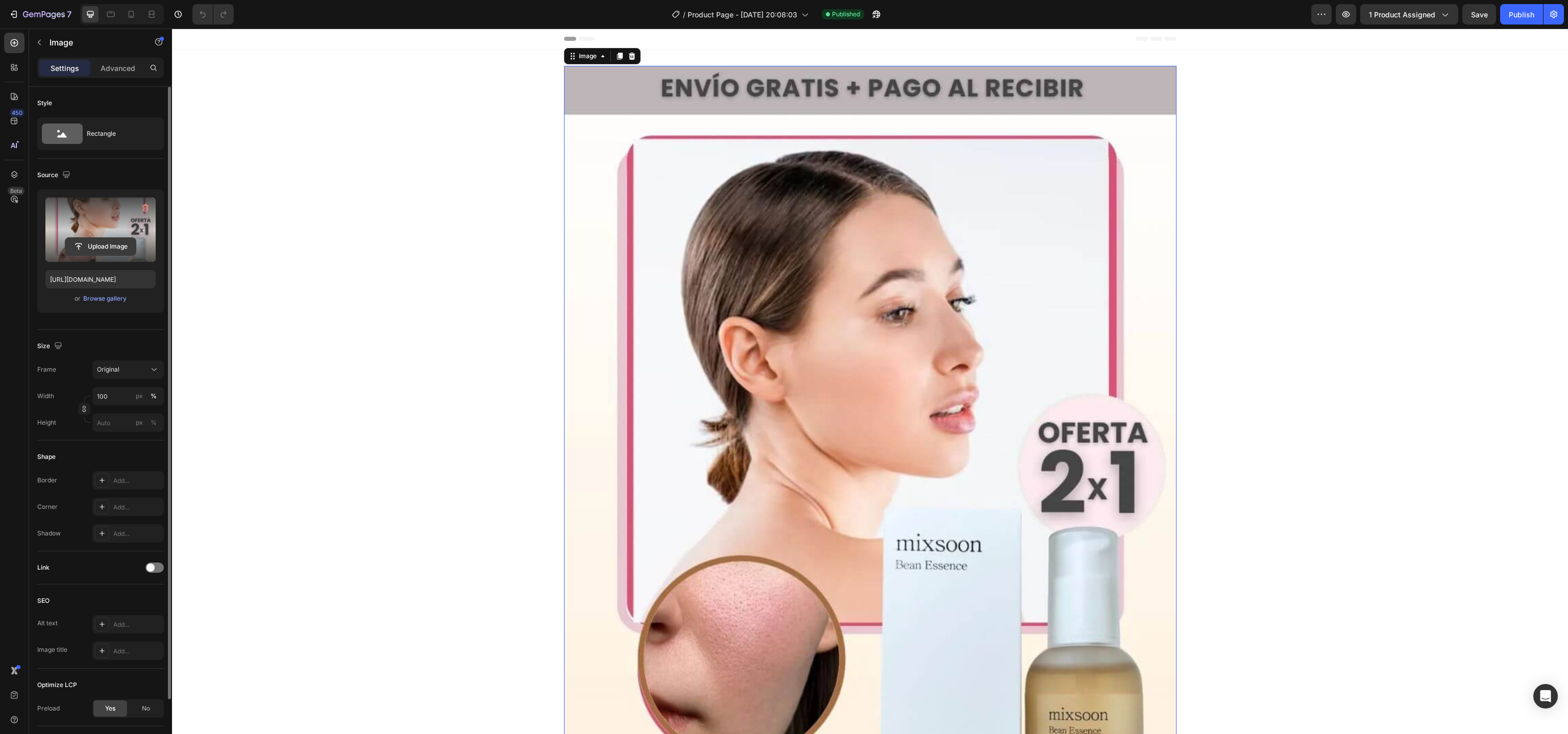
click at [117, 242] on input "file" at bounding box center [100, 246] width 71 height 18
click at [1482, 18] on div "Save" at bounding box center [1480, 15] width 17 height 11
click at [1521, 20] on button "Publish" at bounding box center [1521, 15] width 43 height 21
